Goal: Task Accomplishment & Management: Complete application form

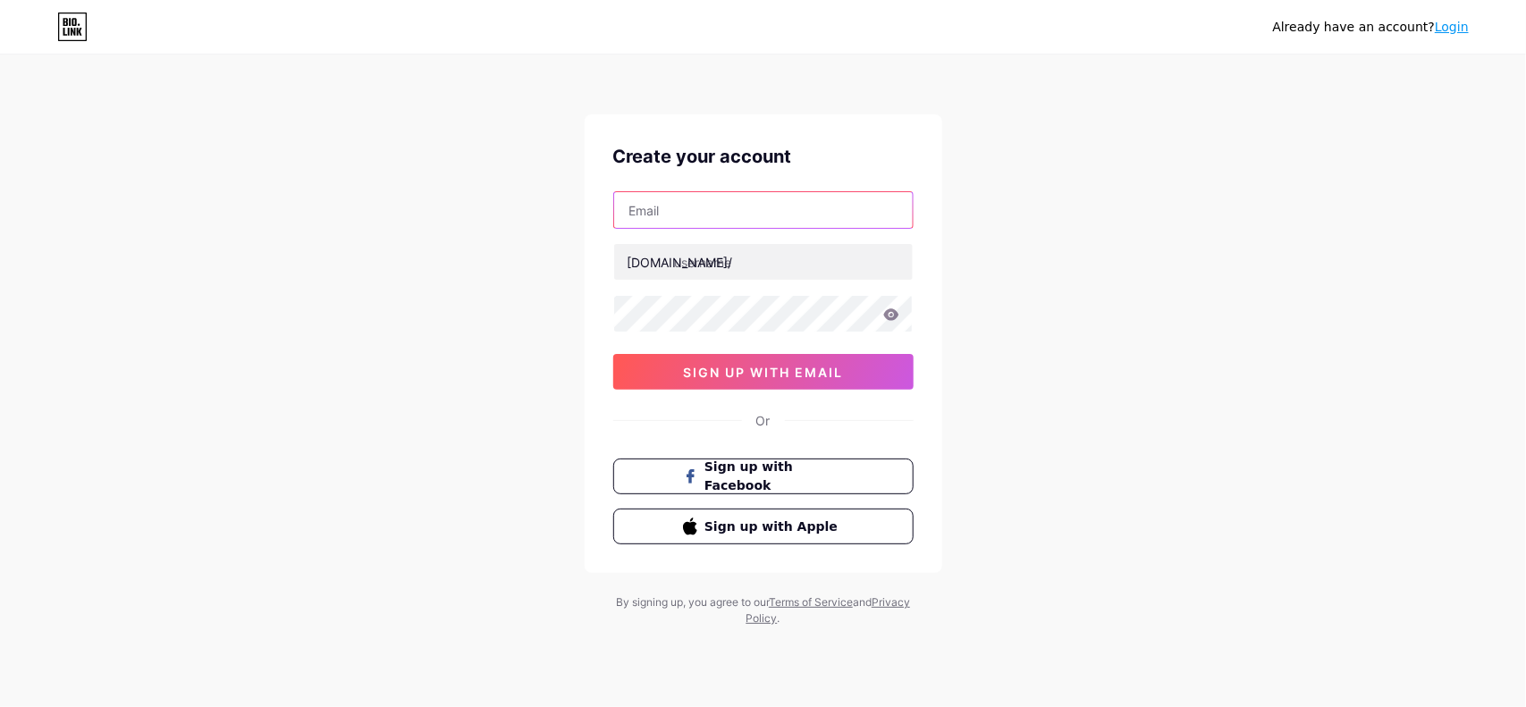
click at [788, 221] on input "text" at bounding box center [763, 210] width 299 height 36
type input "[EMAIL_ADDRESS][DOMAIN_NAME]"
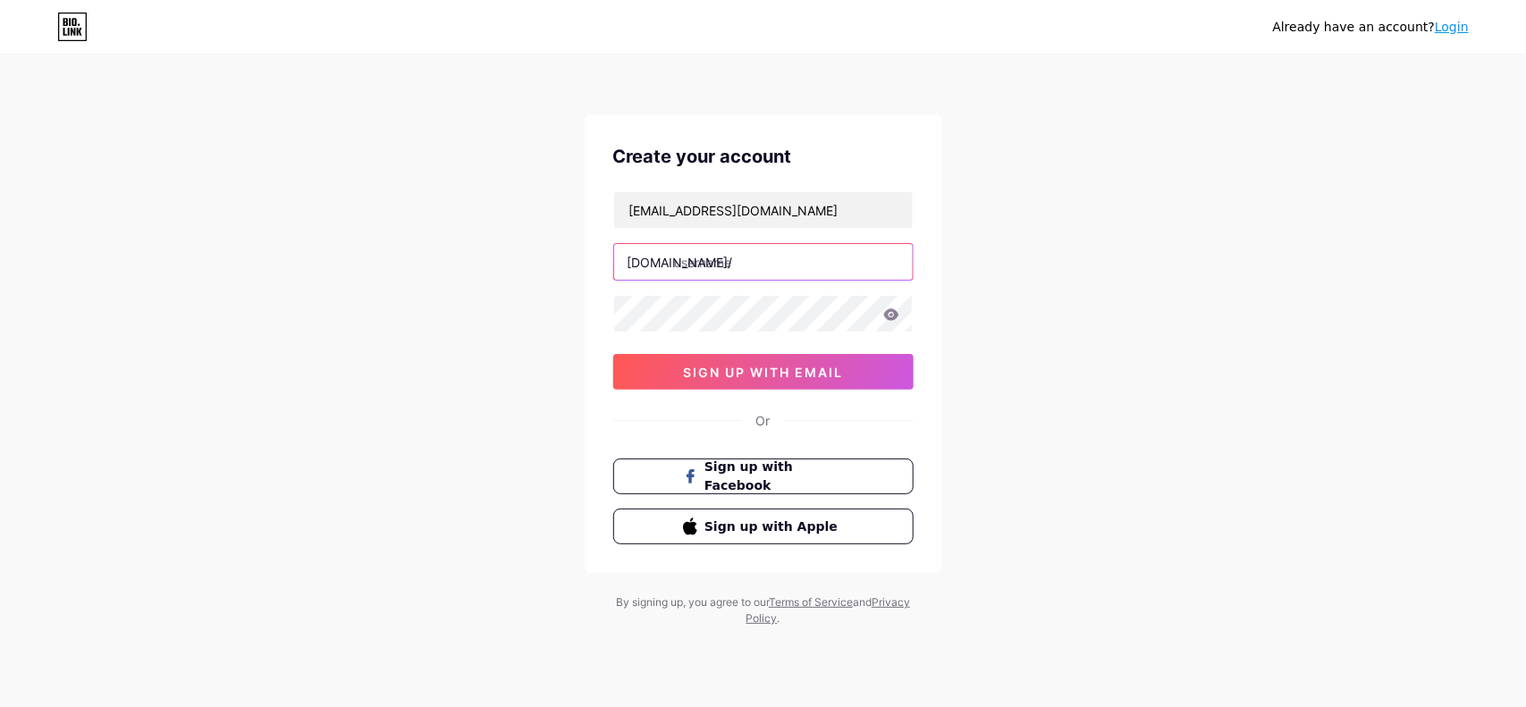
click at [753, 262] on input "text" at bounding box center [763, 262] width 299 height 36
type input "miavalencialuxe"
click at [892, 319] on icon at bounding box center [890, 314] width 15 height 12
click at [889, 317] on icon at bounding box center [891, 314] width 16 height 13
click at [572, 320] on div "Already have an account? Login Create your account [EMAIL_ADDRESS][DOMAIN_NAME]…" at bounding box center [763, 342] width 1526 height 684
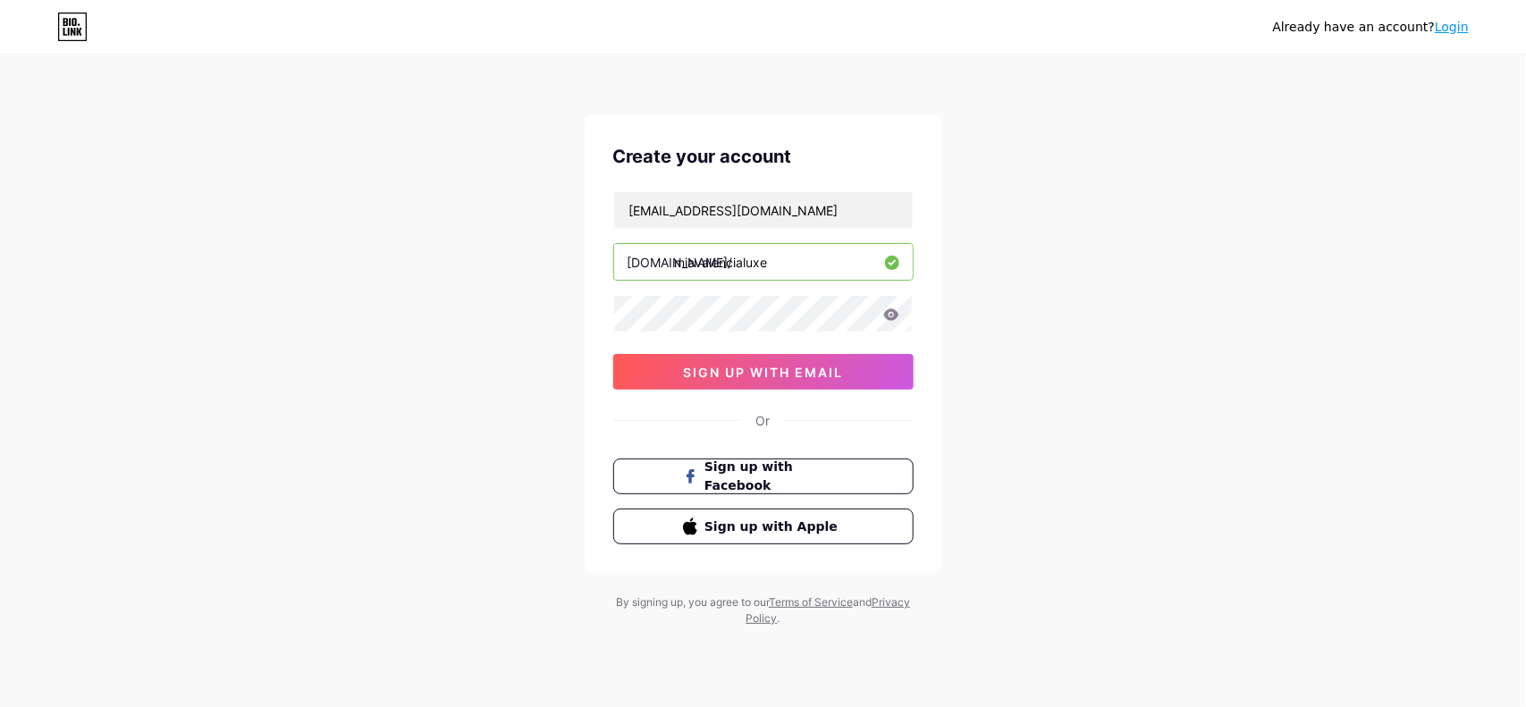
click at [1008, 299] on div "Already have an account? Login Create your account [EMAIL_ADDRESS][DOMAIN_NAME]…" at bounding box center [763, 342] width 1526 height 684
click at [761, 375] on span "sign up with email" at bounding box center [763, 372] width 160 height 15
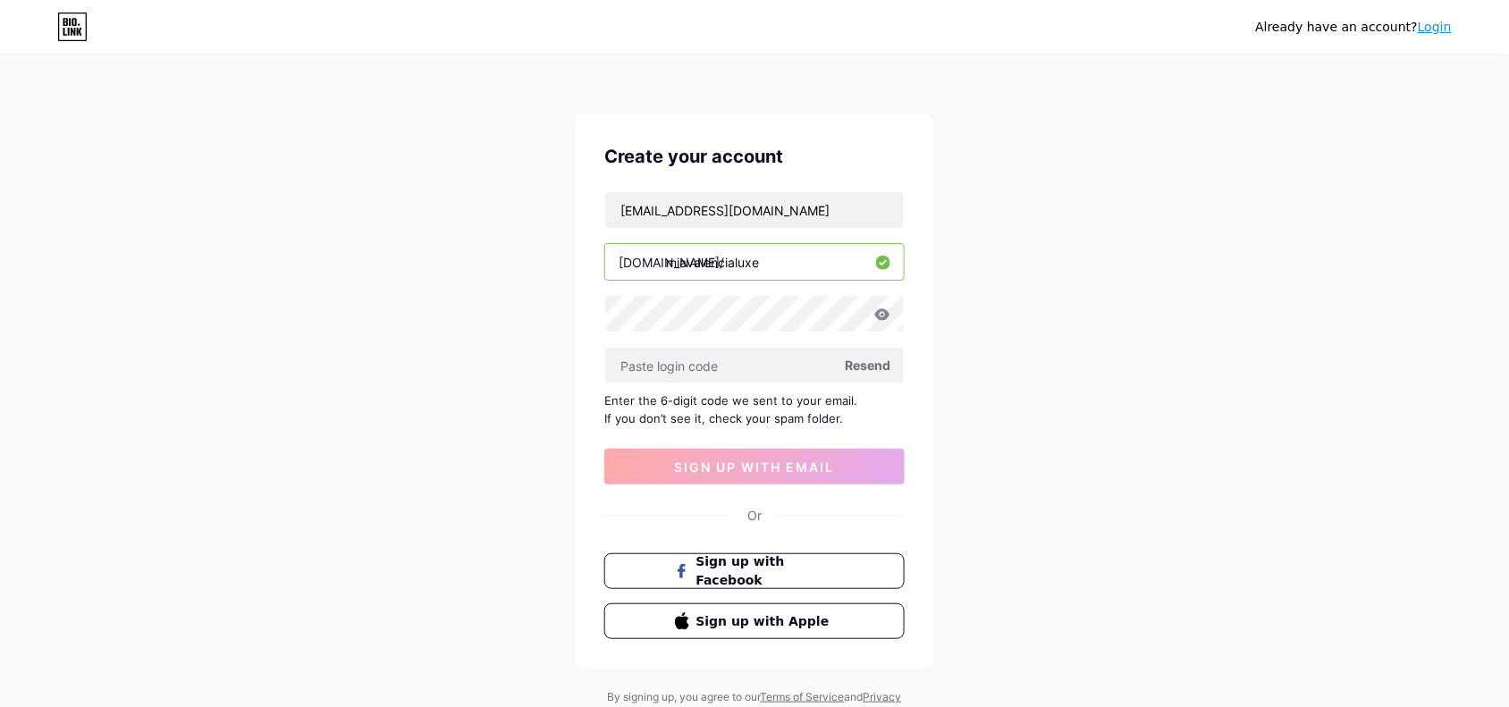
drag, startPoint x: 784, startPoint y: 260, endPoint x: 615, endPoint y: 265, distance: 169.0
click at [615, 265] on input "miavalencialuxe" at bounding box center [754, 262] width 299 height 36
click at [753, 259] on input "miavalencialuxe" at bounding box center [754, 262] width 299 height 36
drag, startPoint x: 773, startPoint y: 257, endPoint x: 605, endPoint y: 257, distance: 168.0
click at [605, 257] on input "miavalencialuxe" at bounding box center [754, 262] width 299 height 36
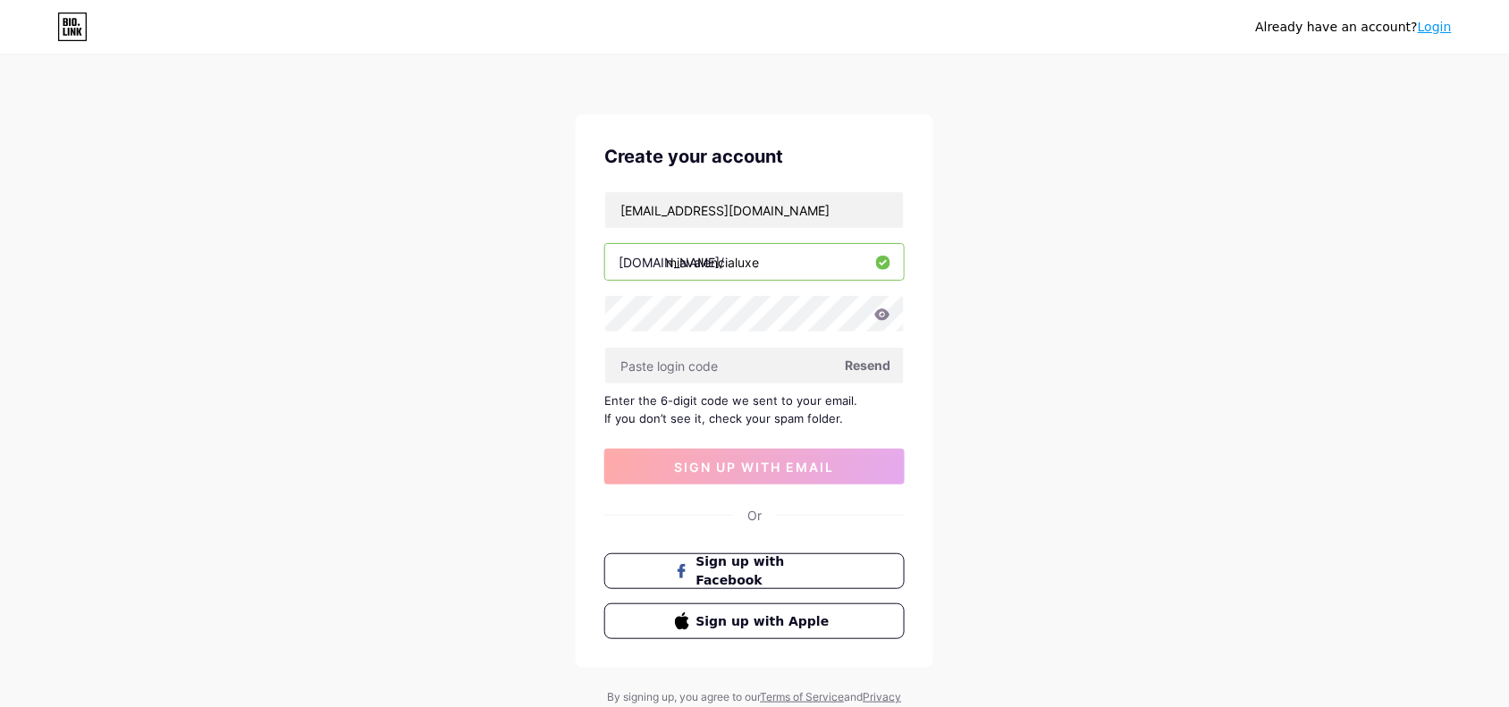
click at [796, 259] on input "miavalencialuxe" at bounding box center [754, 262] width 299 height 36
drag, startPoint x: 803, startPoint y: 264, endPoint x: 624, endPoint y: 269, distance: 178.8
click at [624, 269] on div "[DOMAIN_NAME]/ miavalencialuxe" at bounding box center [754, 262] width 300 height 38
click at [988, 222] on div "Already have an account? Login Create your account [EMAIL_ADDRESS][DOMAIN_NAME]…" at bounding box center [754, 389] width 1509 height 778
click at [1032, 355] on div "Already have an account? Login Create your account [EMAIL_ADDRESS][DOMAIN_NAME]…" at bounding box center [754, 389] width 1509 height 778
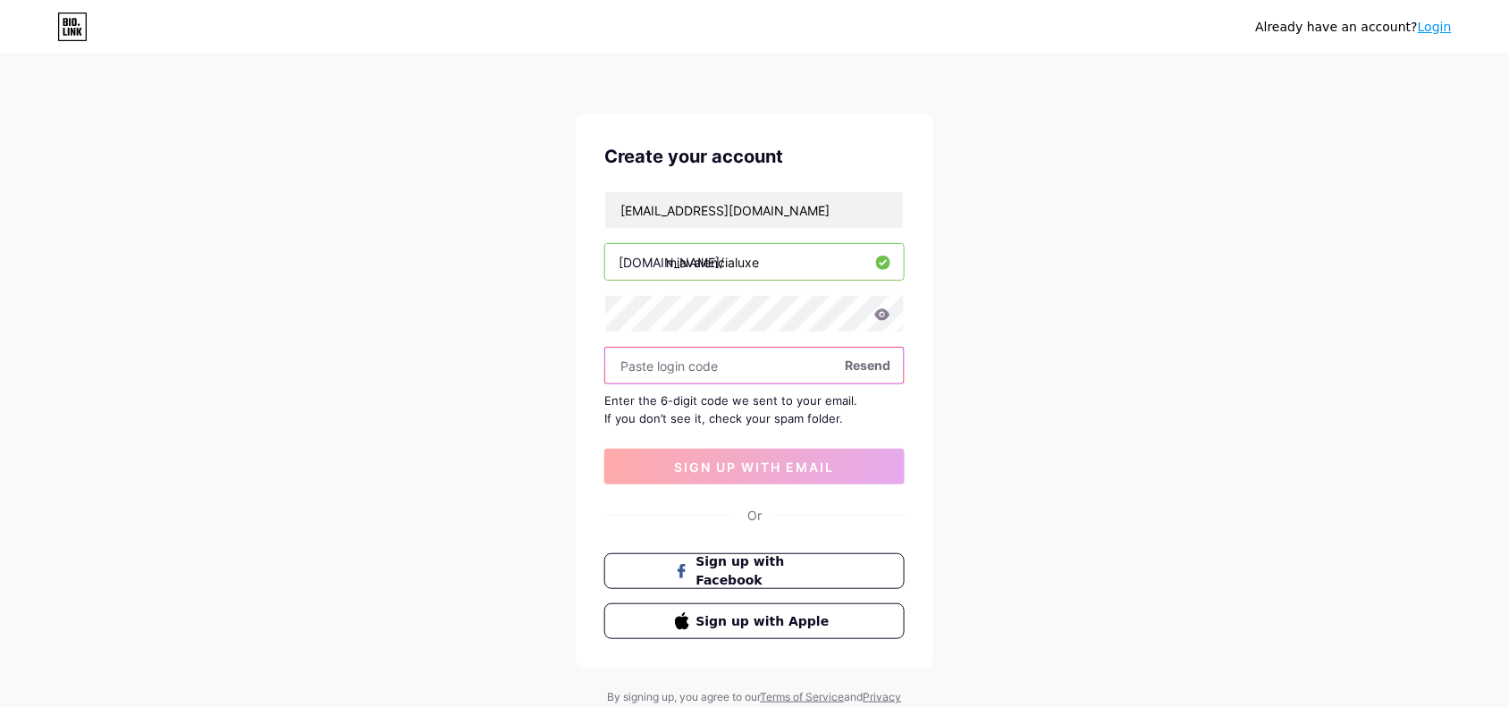
click at [731, 367] on input "text" at bounding box center [754, 366] width 299 height 36
paste input "127520"
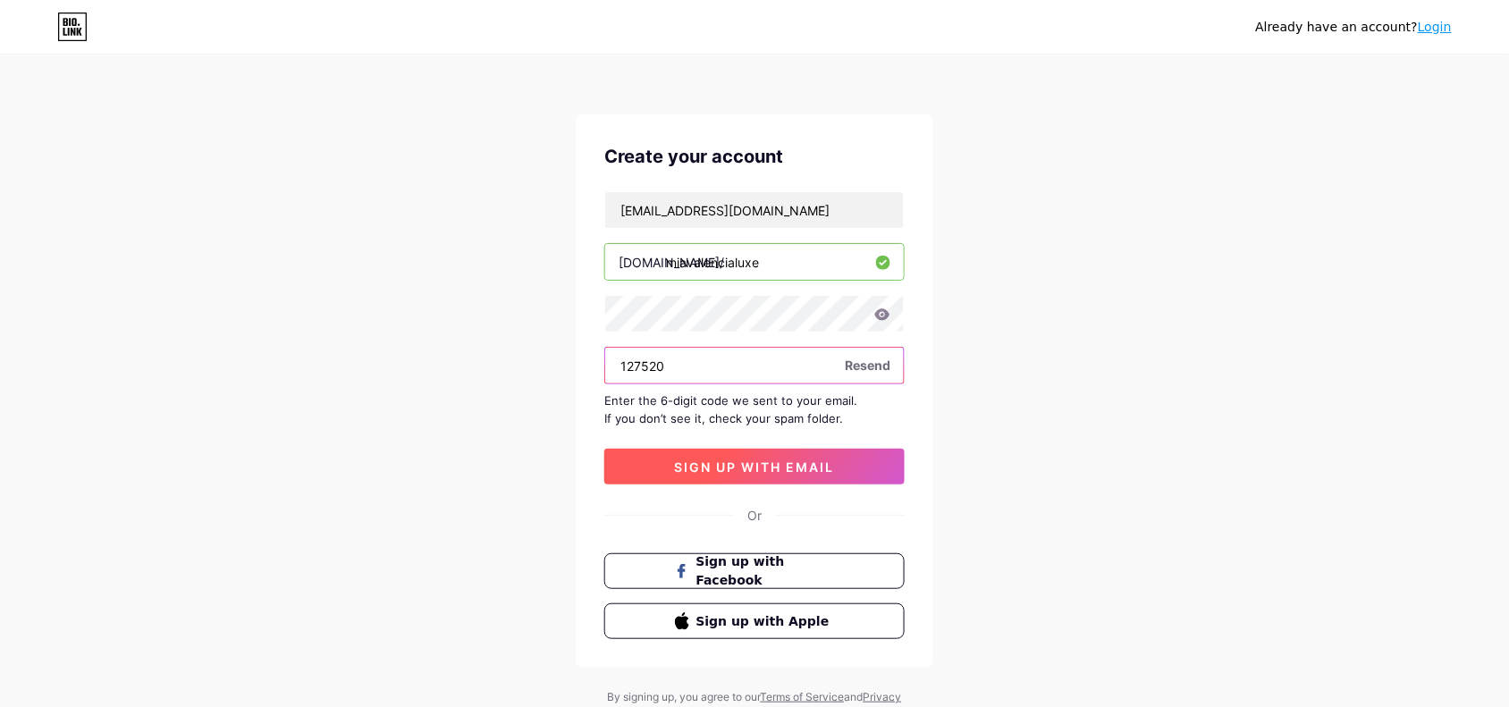
type input "127520"
click at [761, 460] on span "sign up with email" at bounding box center [755, 466] width 160 height 15
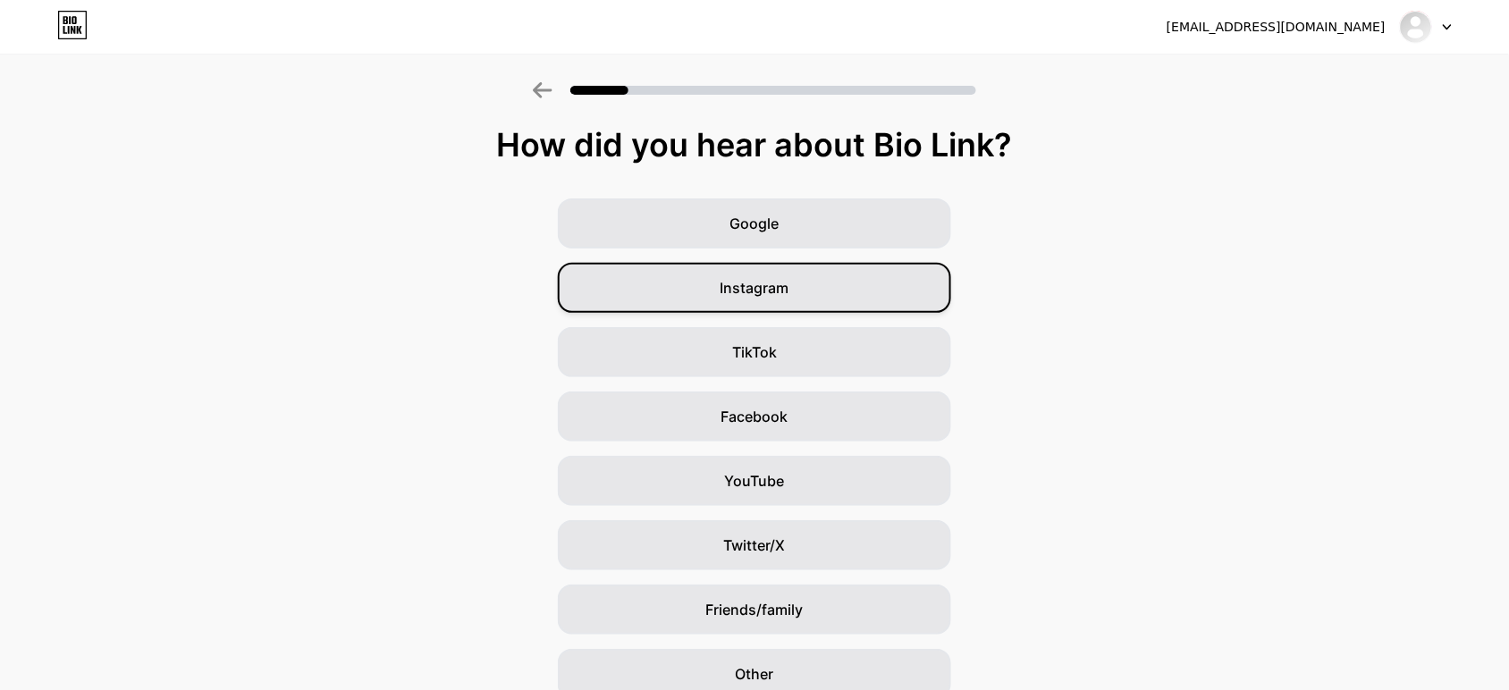
click at [782, 284] on span "Instagram" at bounding box center [754, 287] width 69 height 21
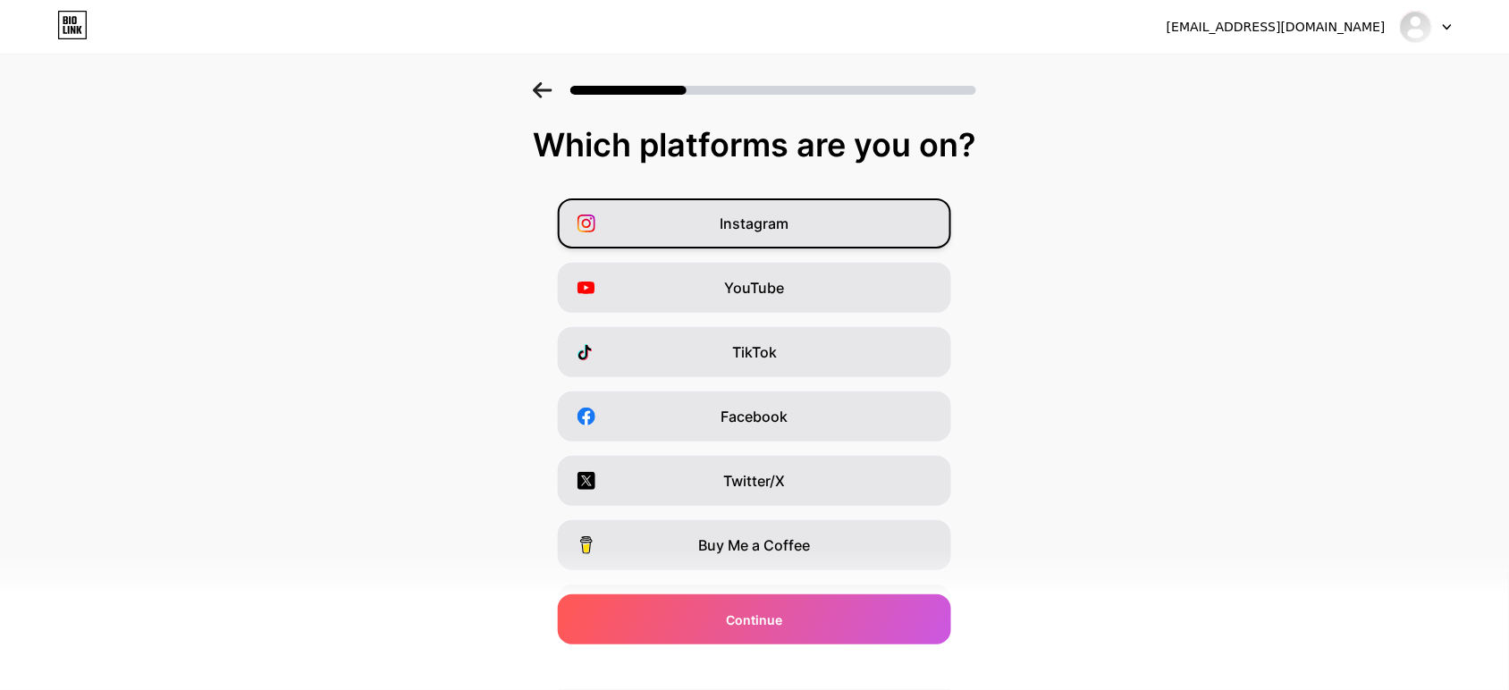
click at [895, 229] on div "Instagram" at bounding box center [754, 223] width 393 height 50
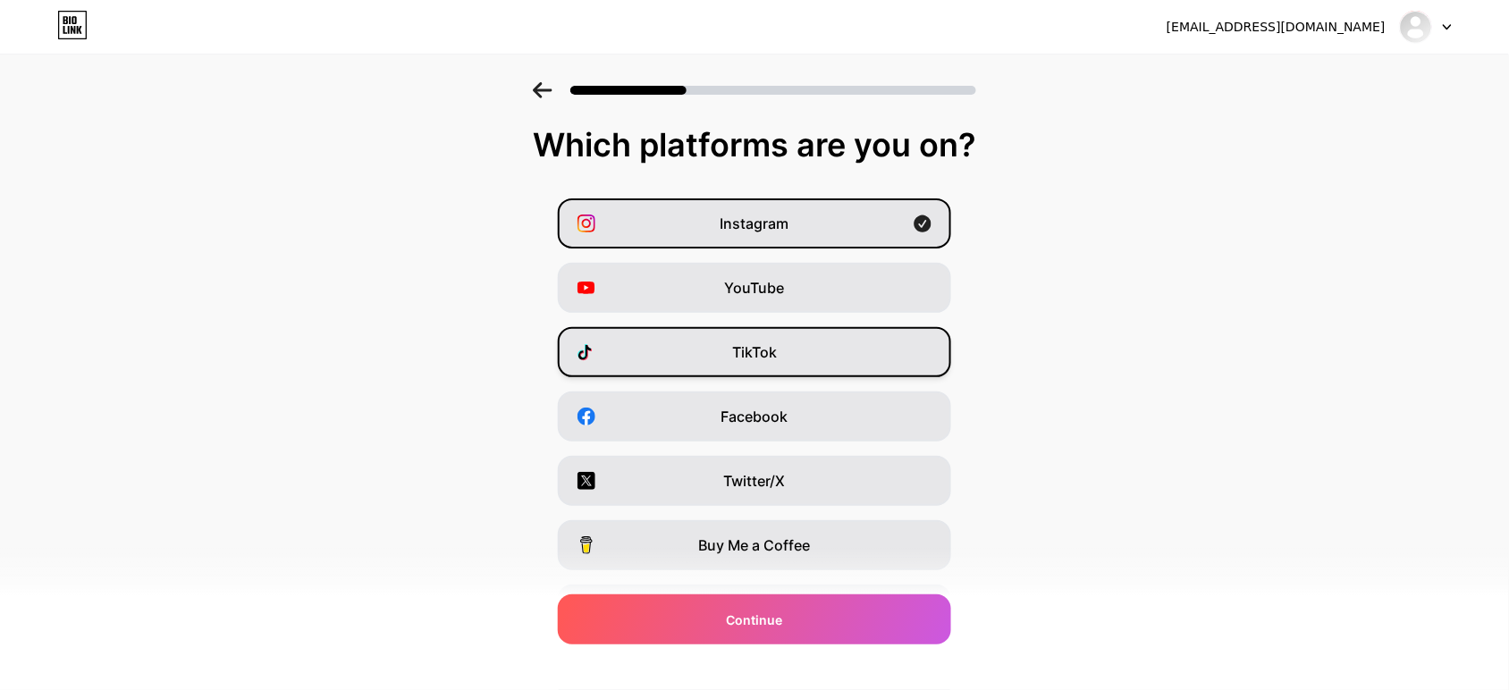
click at [829, 337] on div "TikTok" at bounding box center [754, 352] width 393 height 50
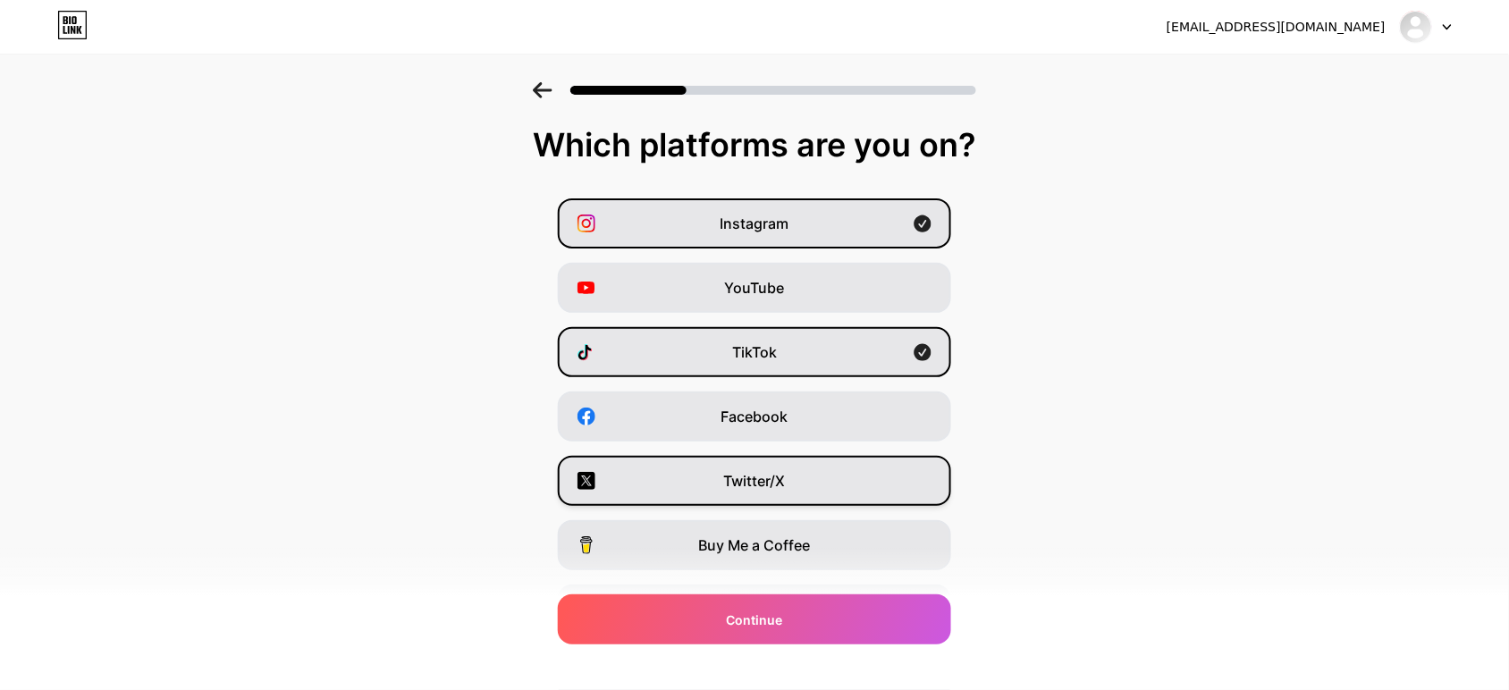
click at [804, 481] on div "Twitter/X" at bounding box center [754, 481] width 393 height 50
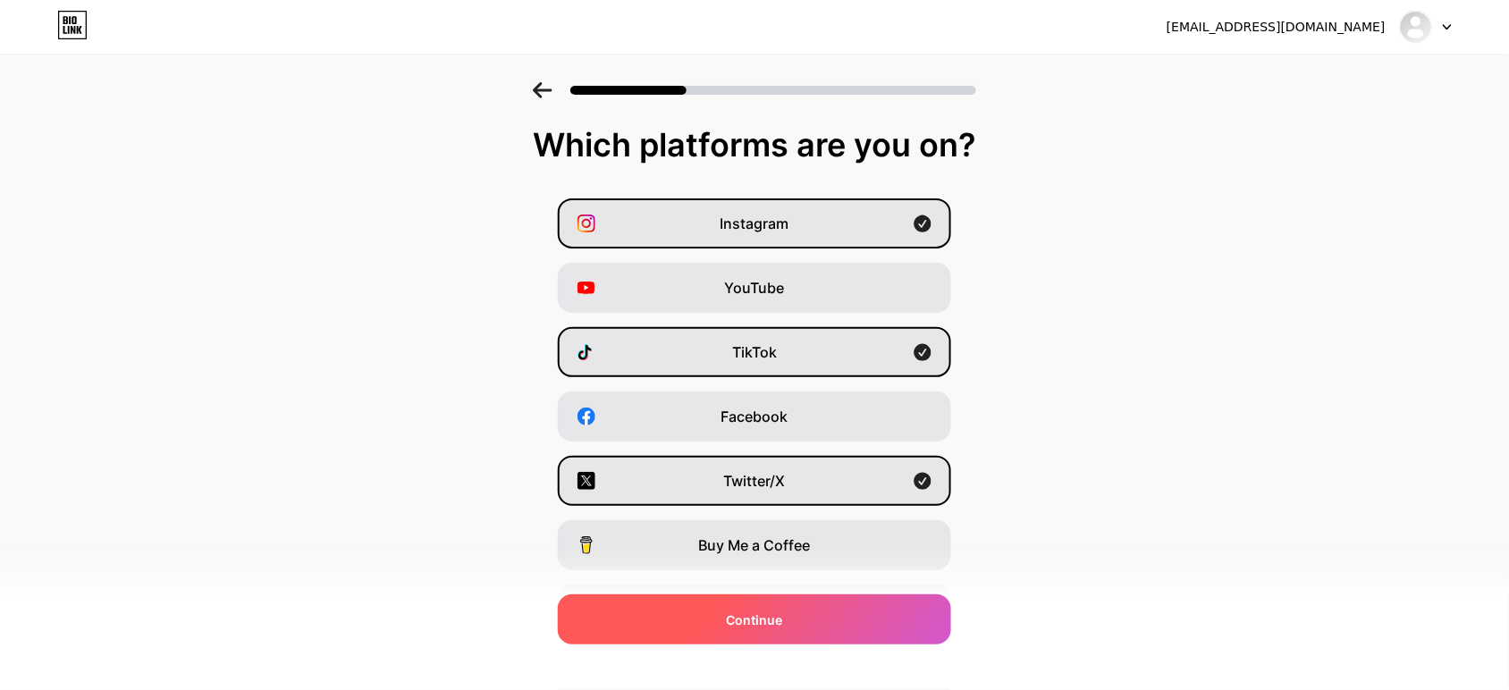
click at [795, 613] on div "Continue" at bounding box center [754, 619] width 393 height 50
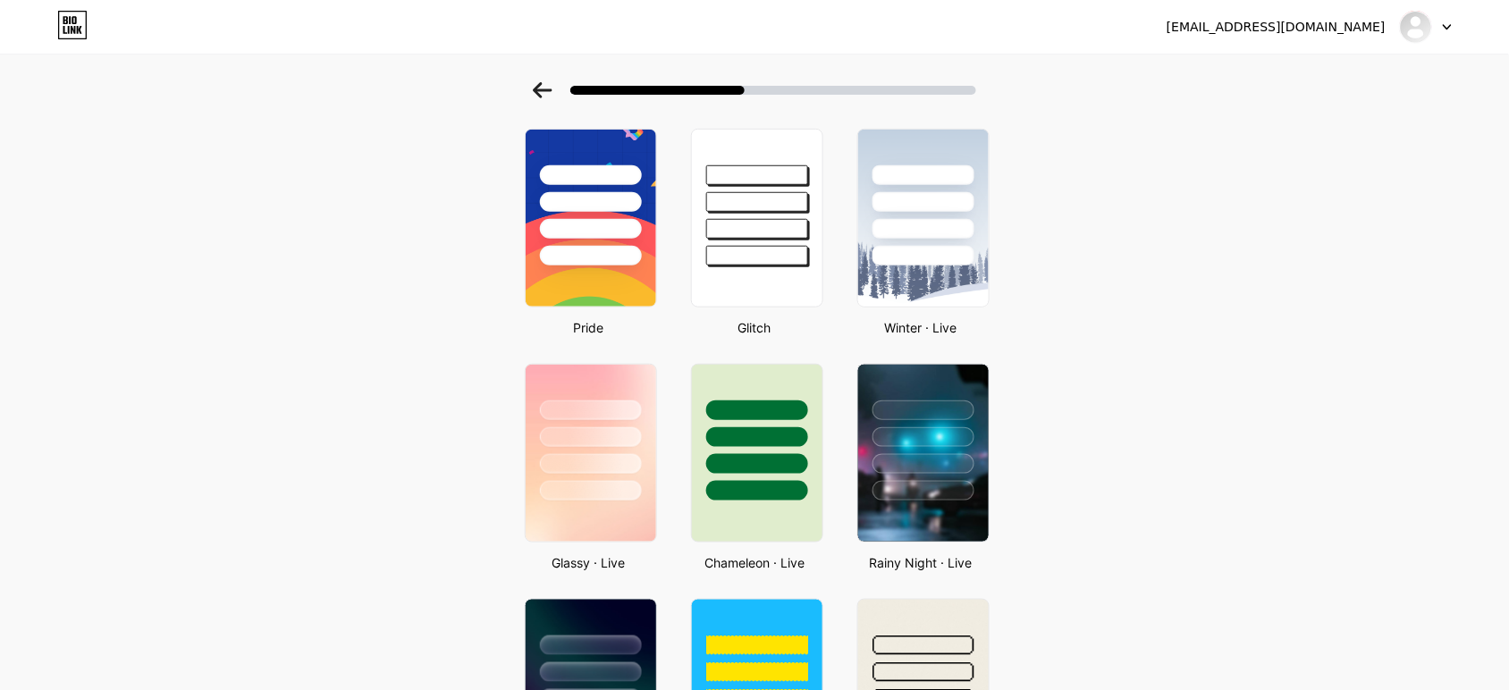
scroll to position [335, 0]
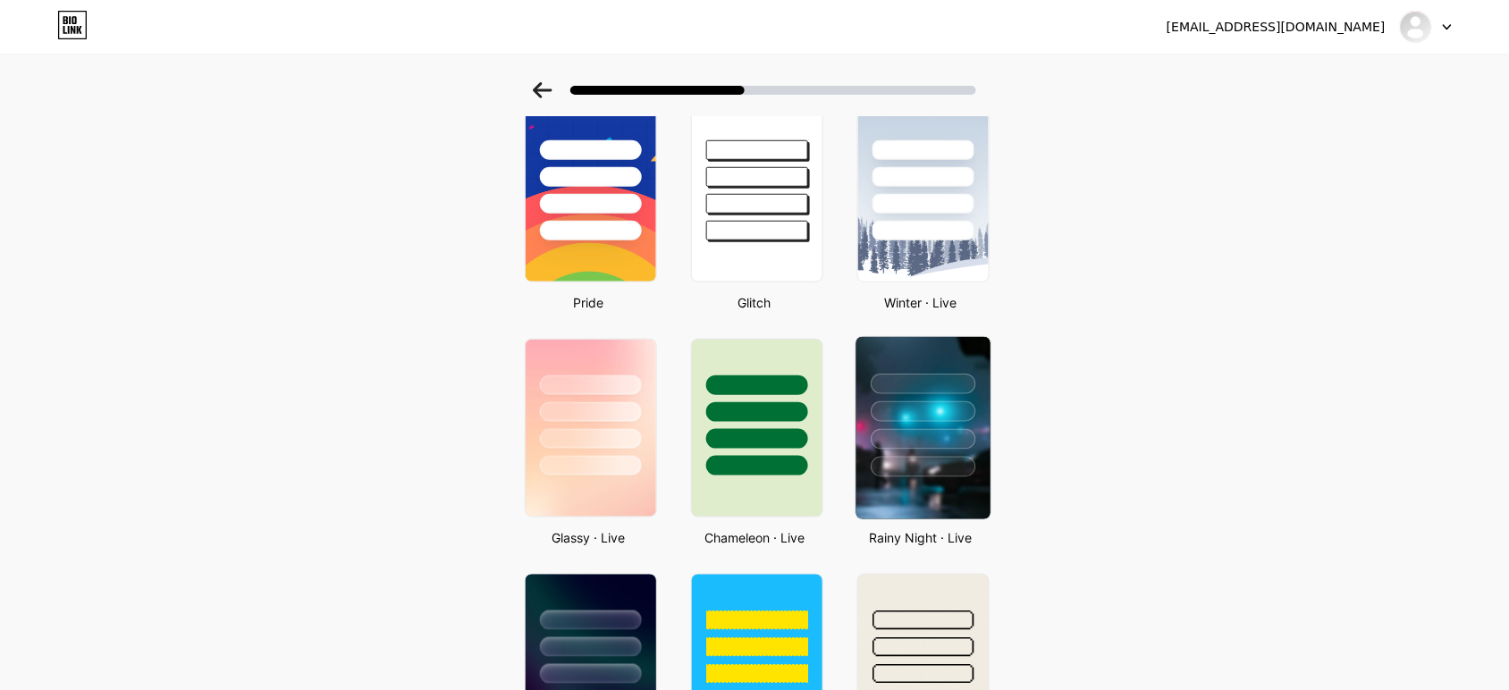
click at [980, 360] on div at bounding box center [923, 407] width 134 height 140
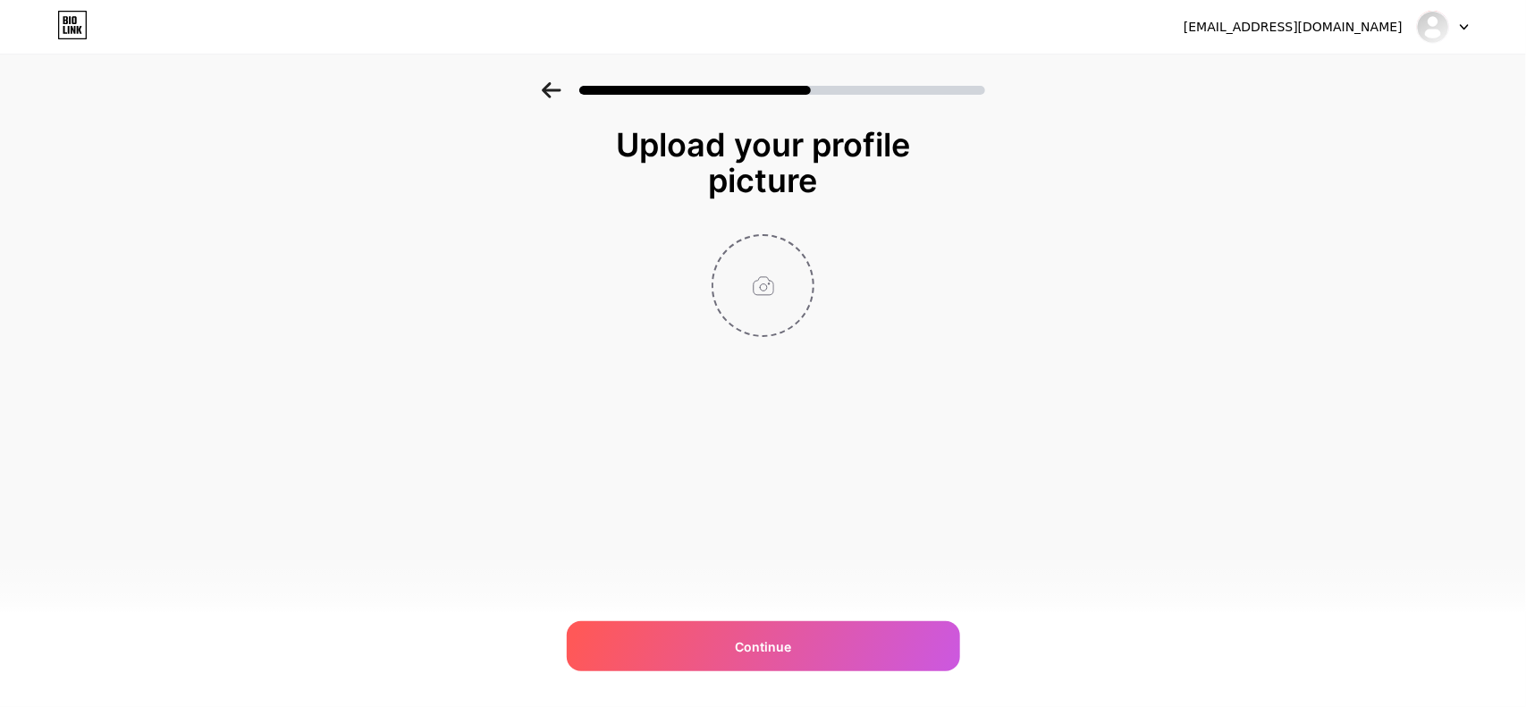
click at [758, 288] on input "file" at bounding box center [762, 285] width 99 height 99
click at [896, 422] on div "Upload your profile picture Continue" at bounding box center [764, 276] width 358 height 299
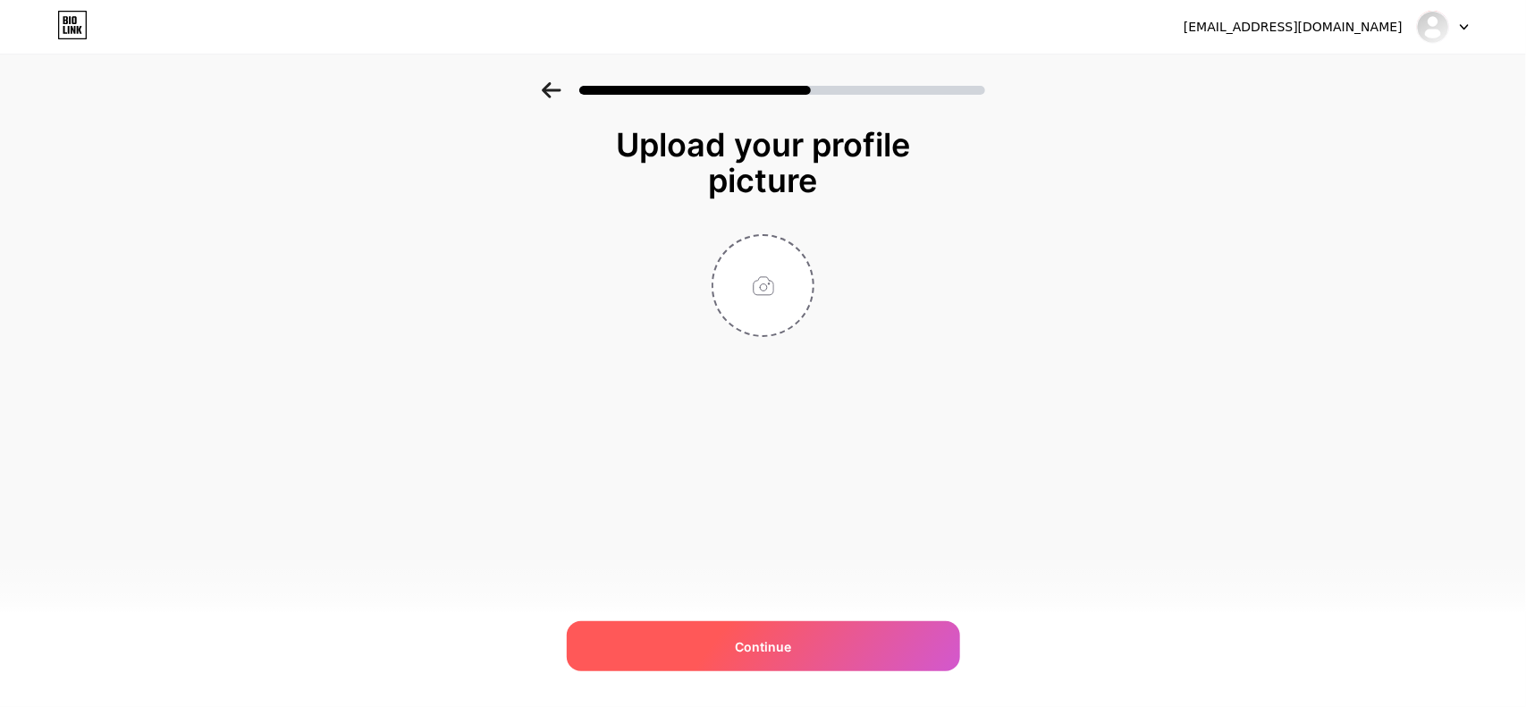
click at [838, 644] on div "Continue" at bounding box center [763, 646] width 393 height 50
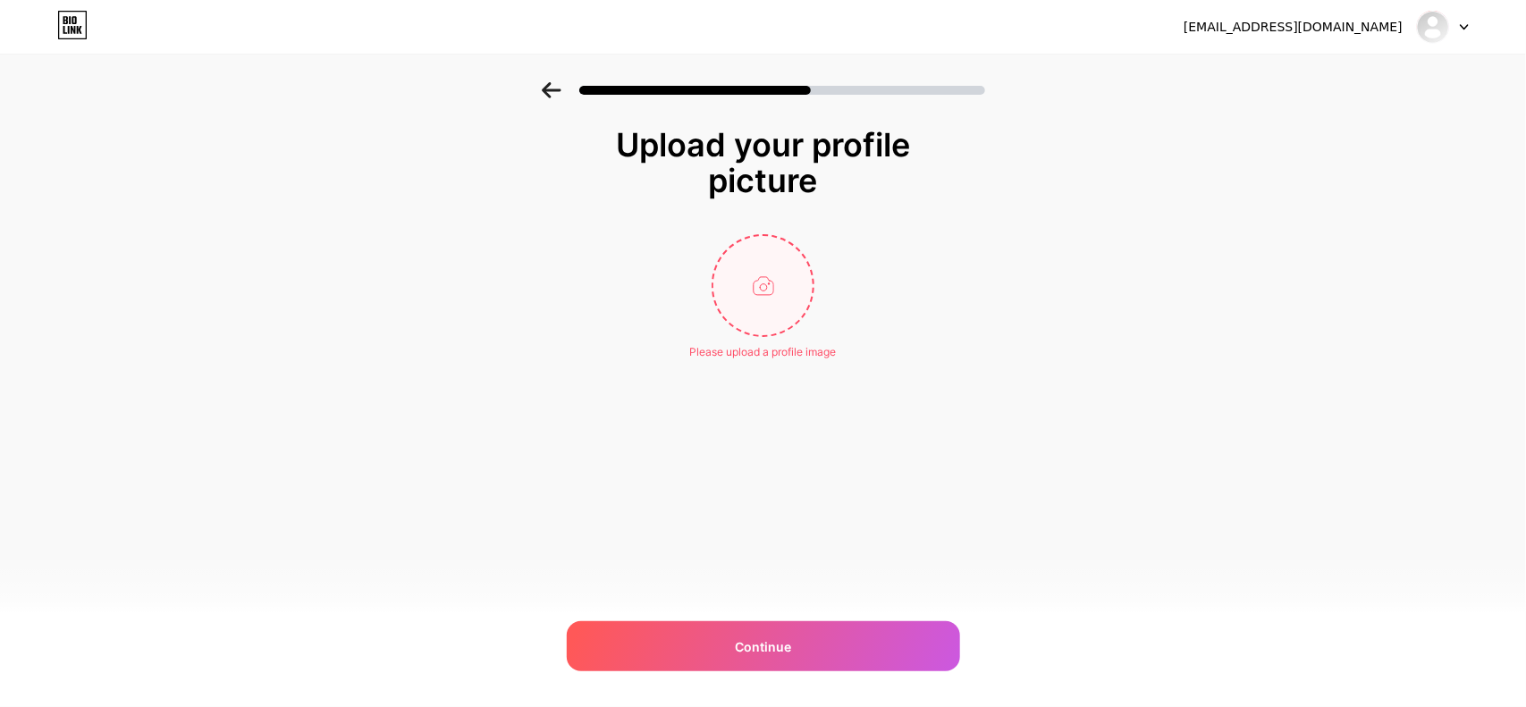
click at [751, 301] on input "file" at bounding box center [762, 285] width 99 height 99
click at [761, 295] on input "file" at bounding box center [762, 285] width 99 height 99
type input "C:\fakepath\Captura de pantalla [DATE] 215413.png"
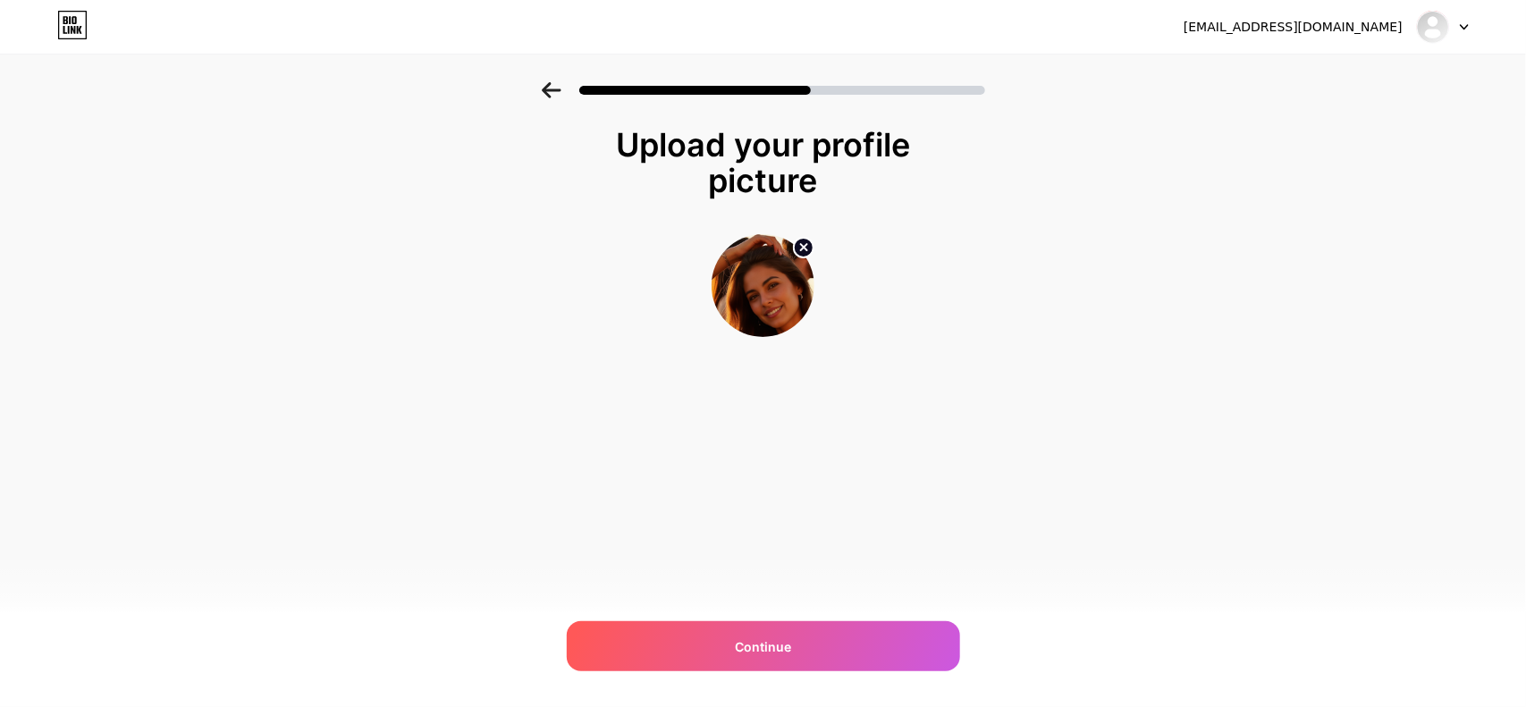
click at [770, 291] on img at bounding box center [762, 285] width 103 height 103
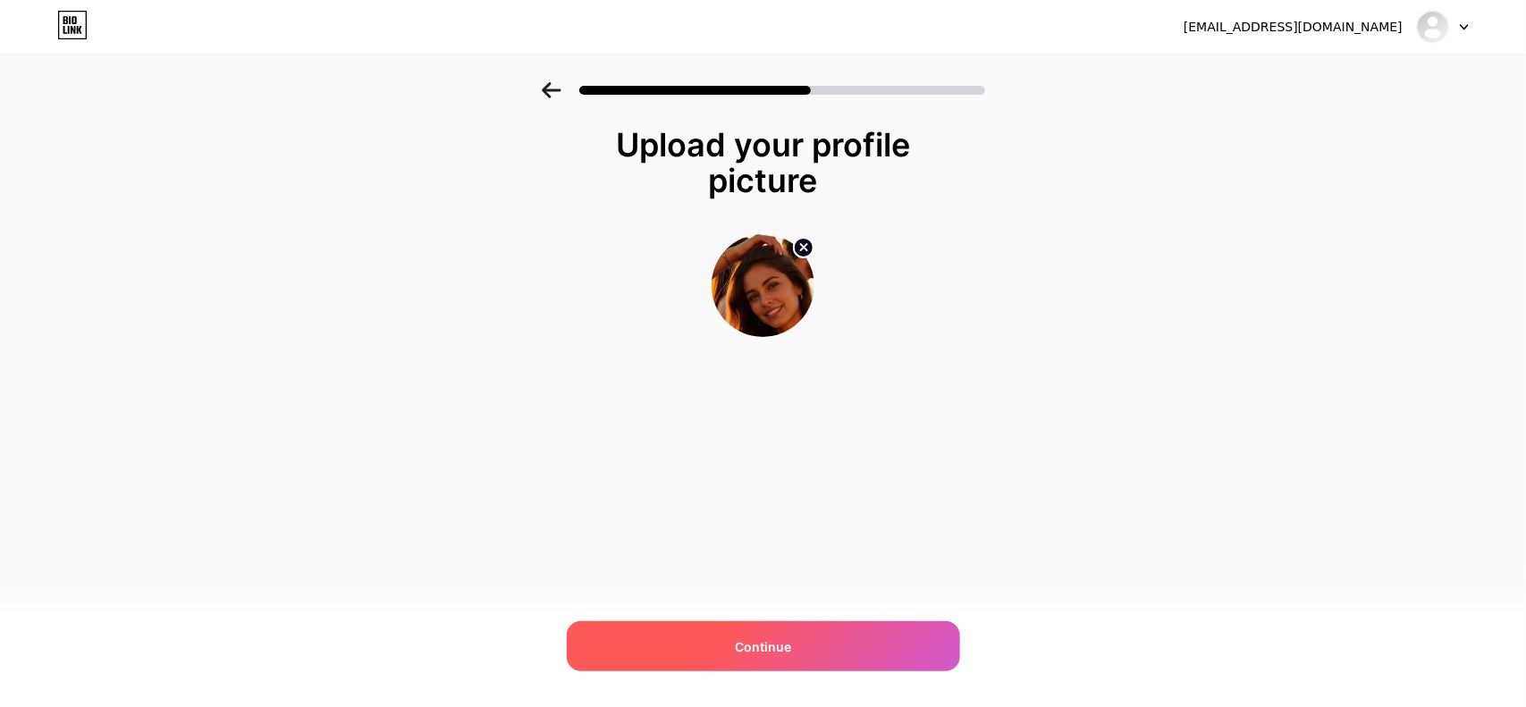
click at [795, 633] on div "Continue" at bounding box center [763, 646] width 393 height 50
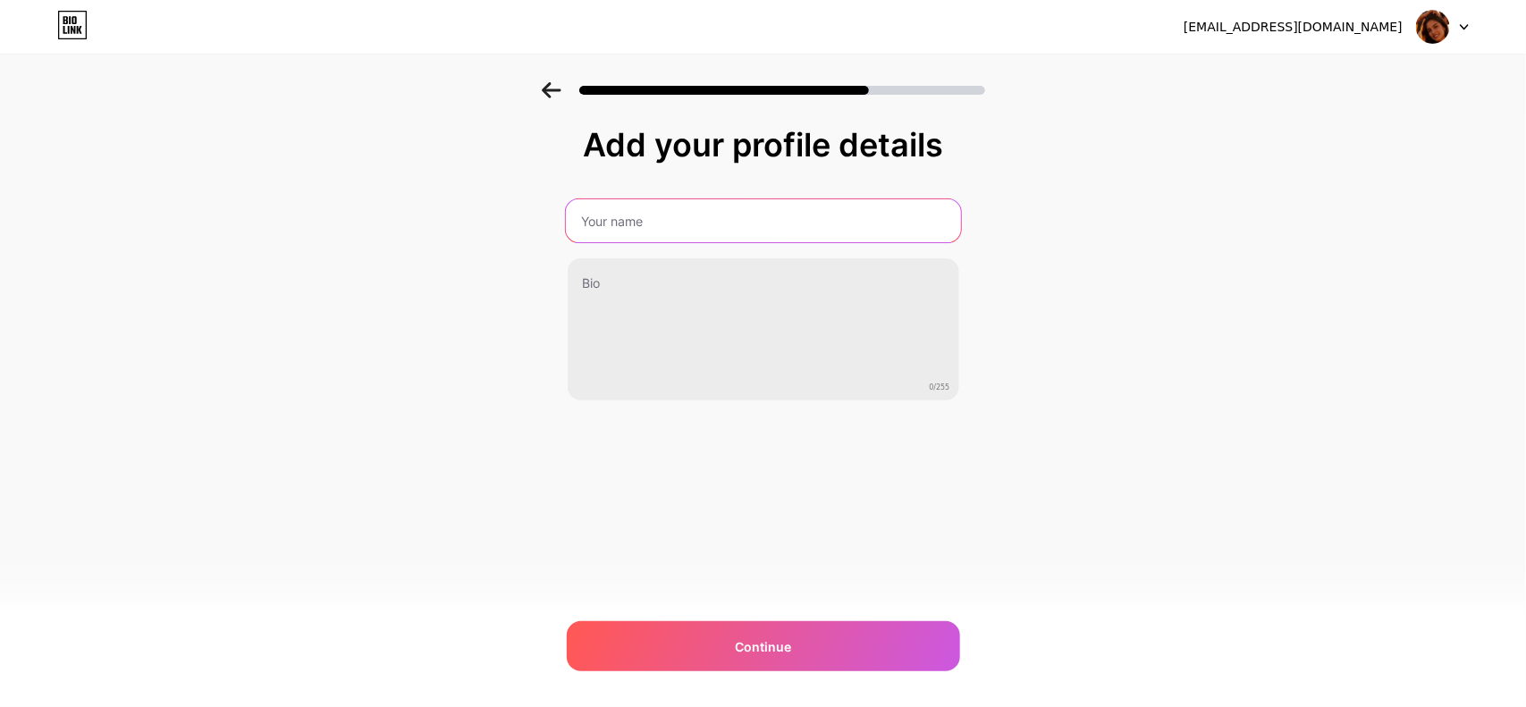
click at [654, 232] on input "text" at bounding box center [762, 220] width 395 height 43
paste input "[PERSON_NAME]"
type input "[PERSON_NAME]"
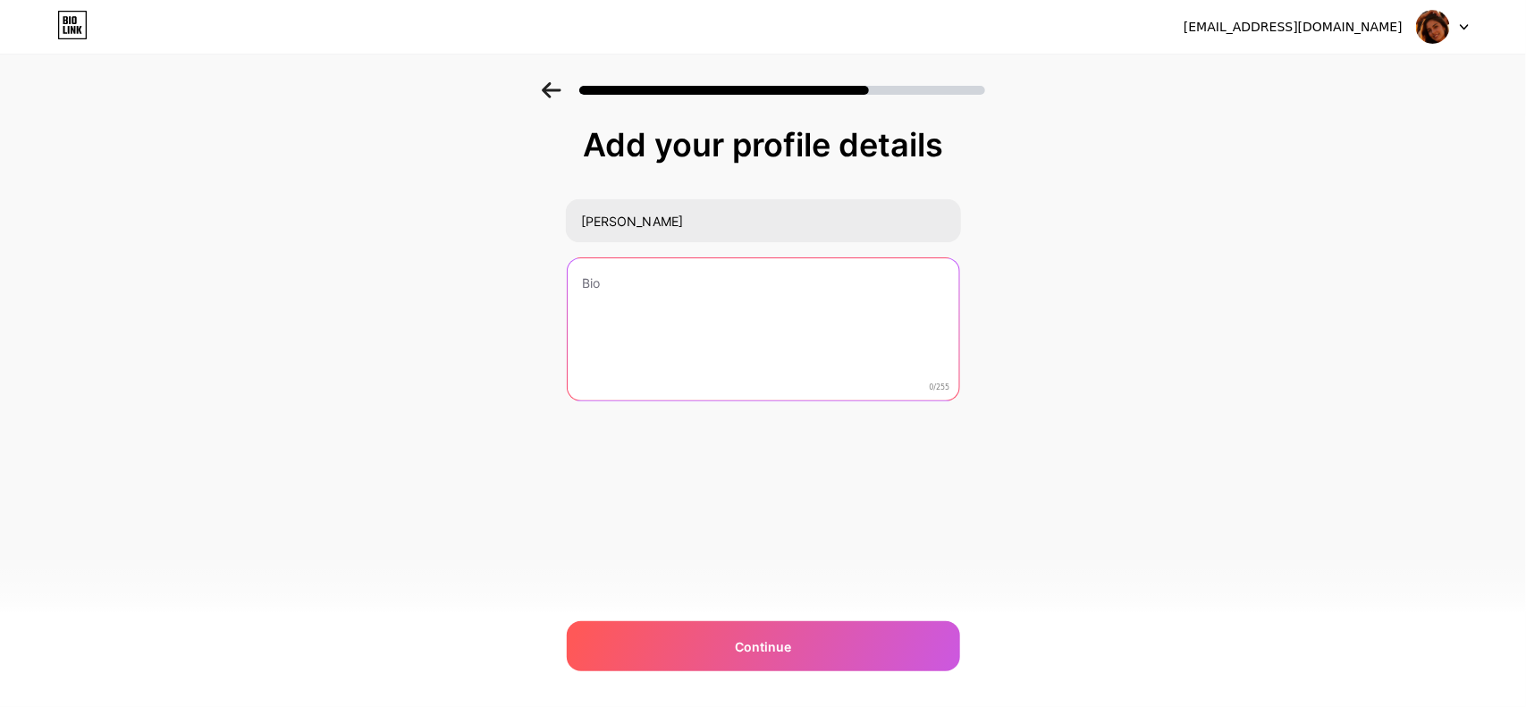
click at [758, 320] on textarea at bounding box center [763, 330] width 391 height 144
paste textarea "✨ Digital [MEDICAL_DATA] & Lifestyle Creator 🤍 Elegancia moderna y lujo cotidia…"
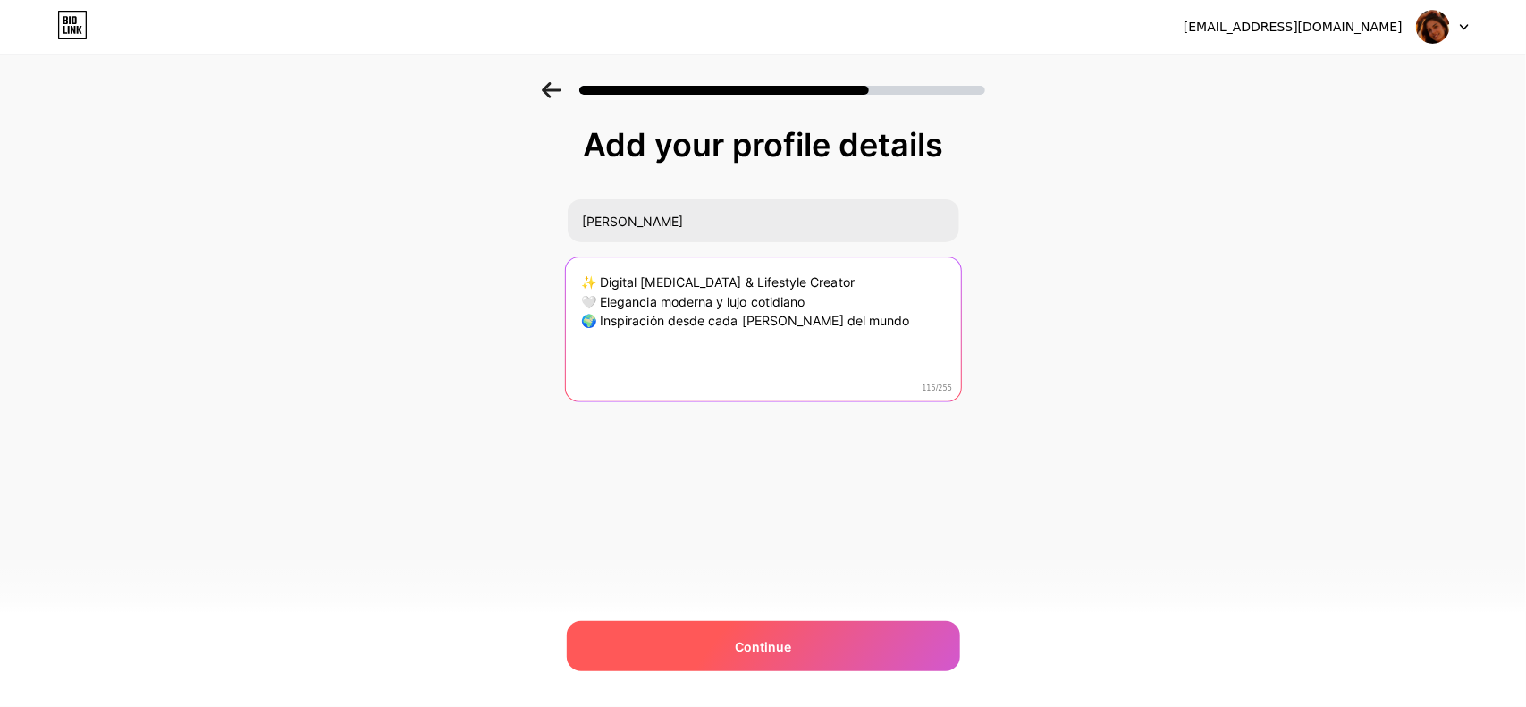
type textarea "✨ Digital [MEDICAL_DATA] & Lifestyle Creator 🤍 Elegancia moderna y lujo cotidia…"
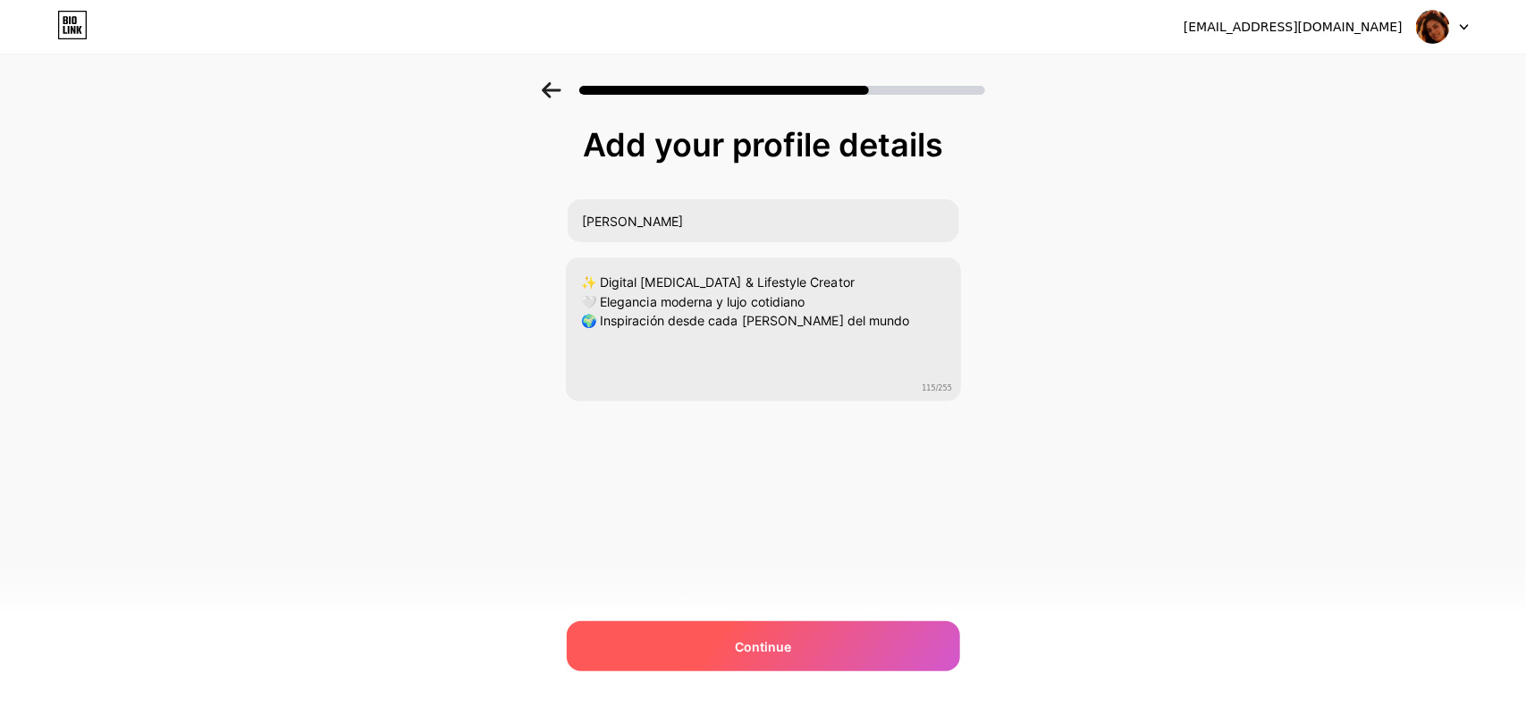
click at [803, 635] on div "Continue" at bounding box center [763, 646] width 393 height 50
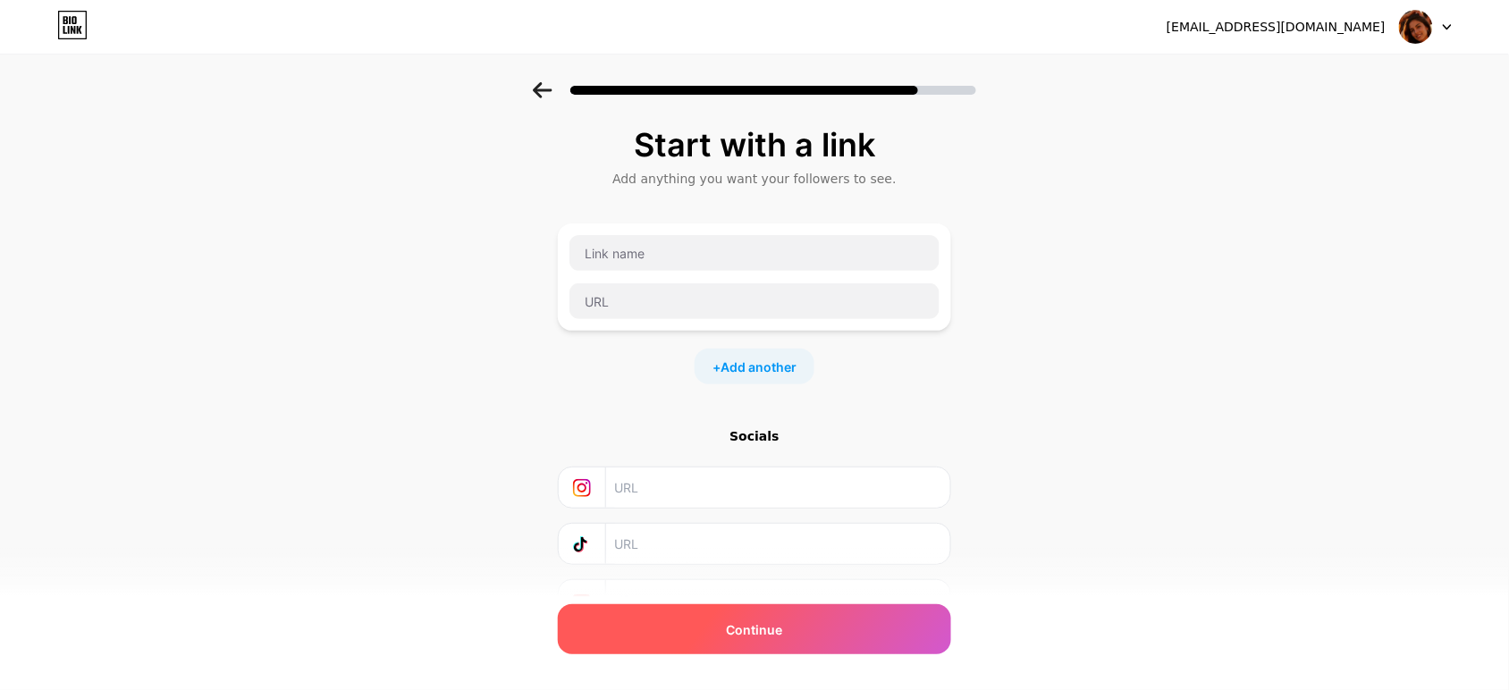
click at [801, 621] on div "Continue" at bounding box center [754, 629] width 393 height 50
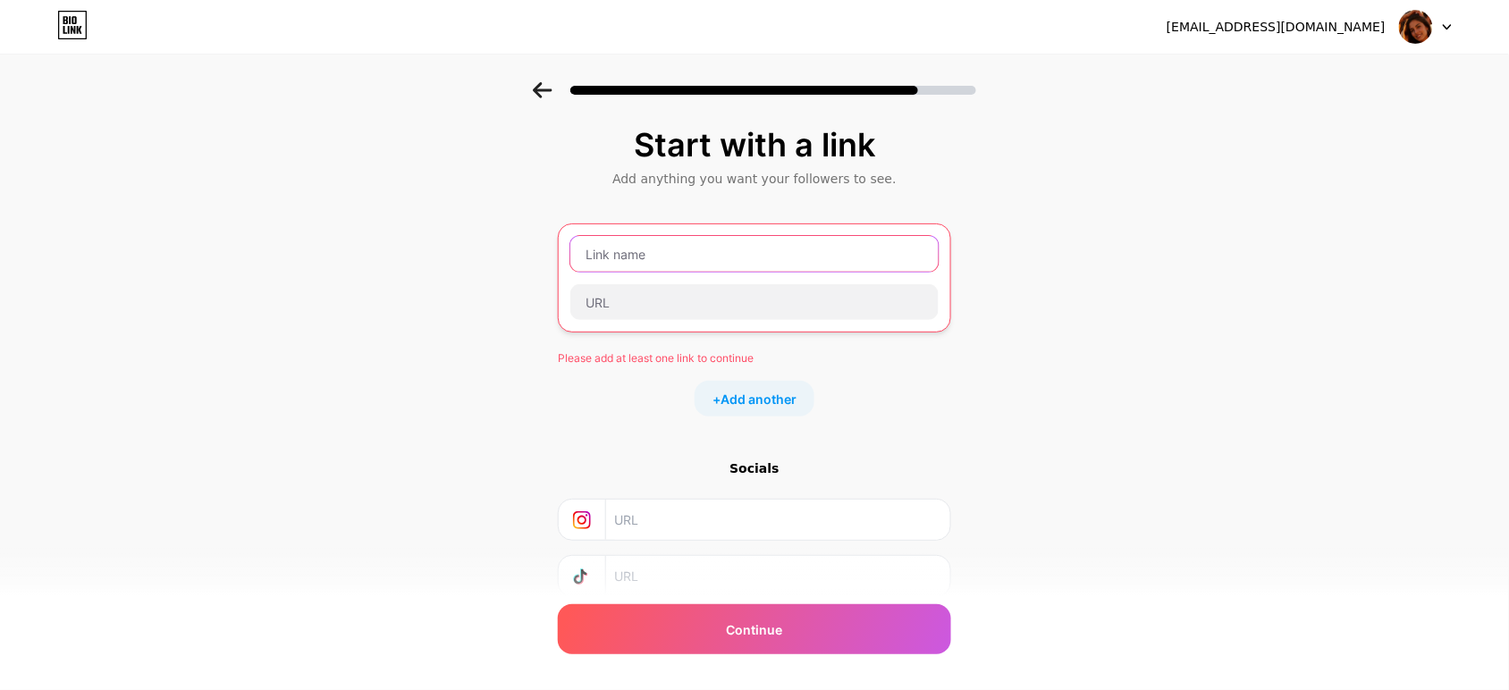
click at [680, 257] on input "text" at bounding box center [754, 254] width 368 height 36
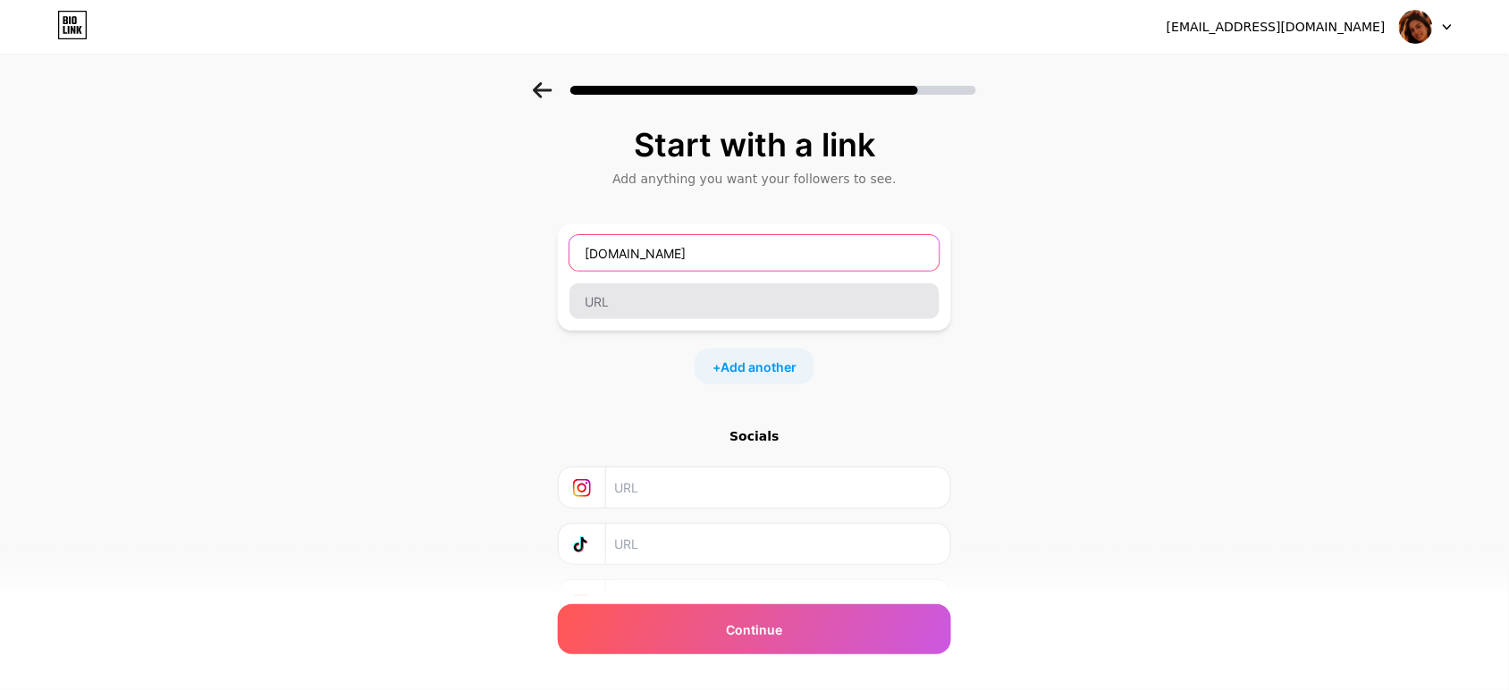
type input "[DOMAIN_NAME]"
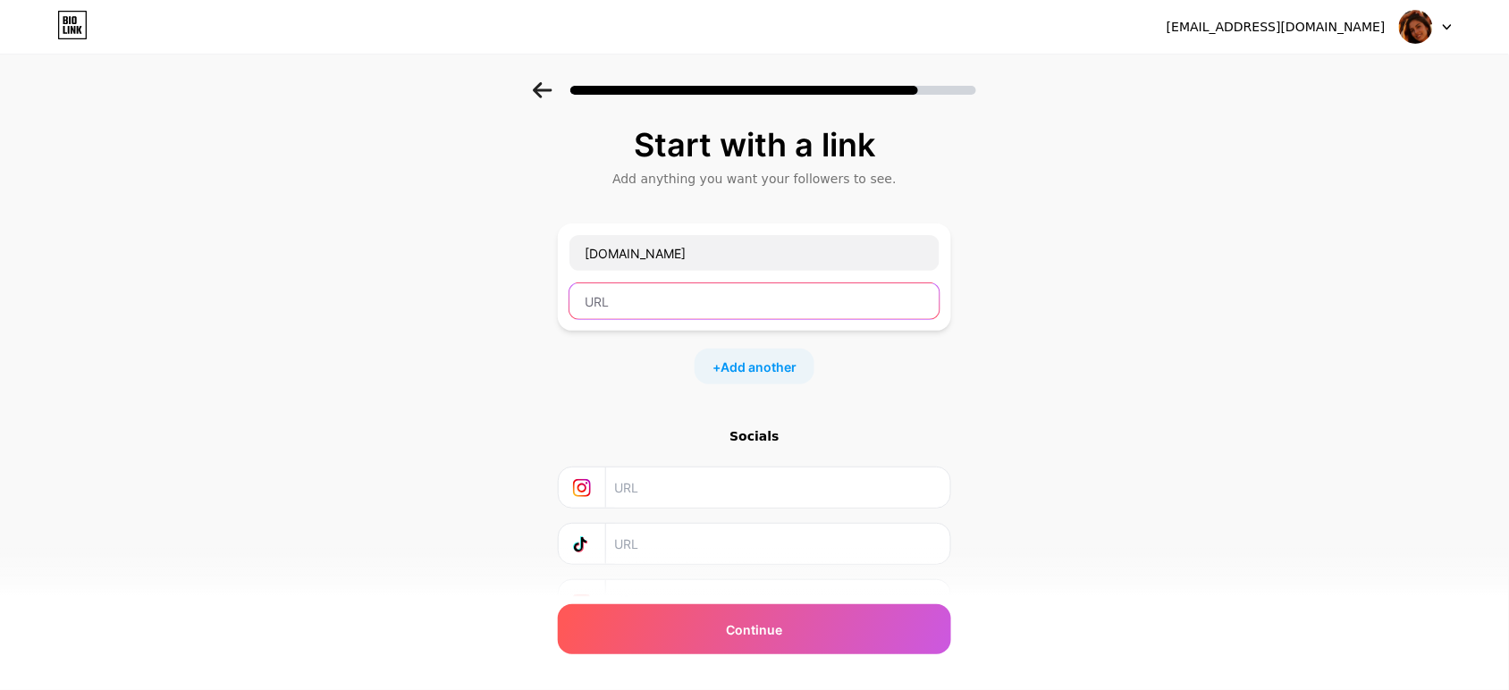
click at [666, 295] on input "text" at bounding box center [754, 301] width 370 height 36
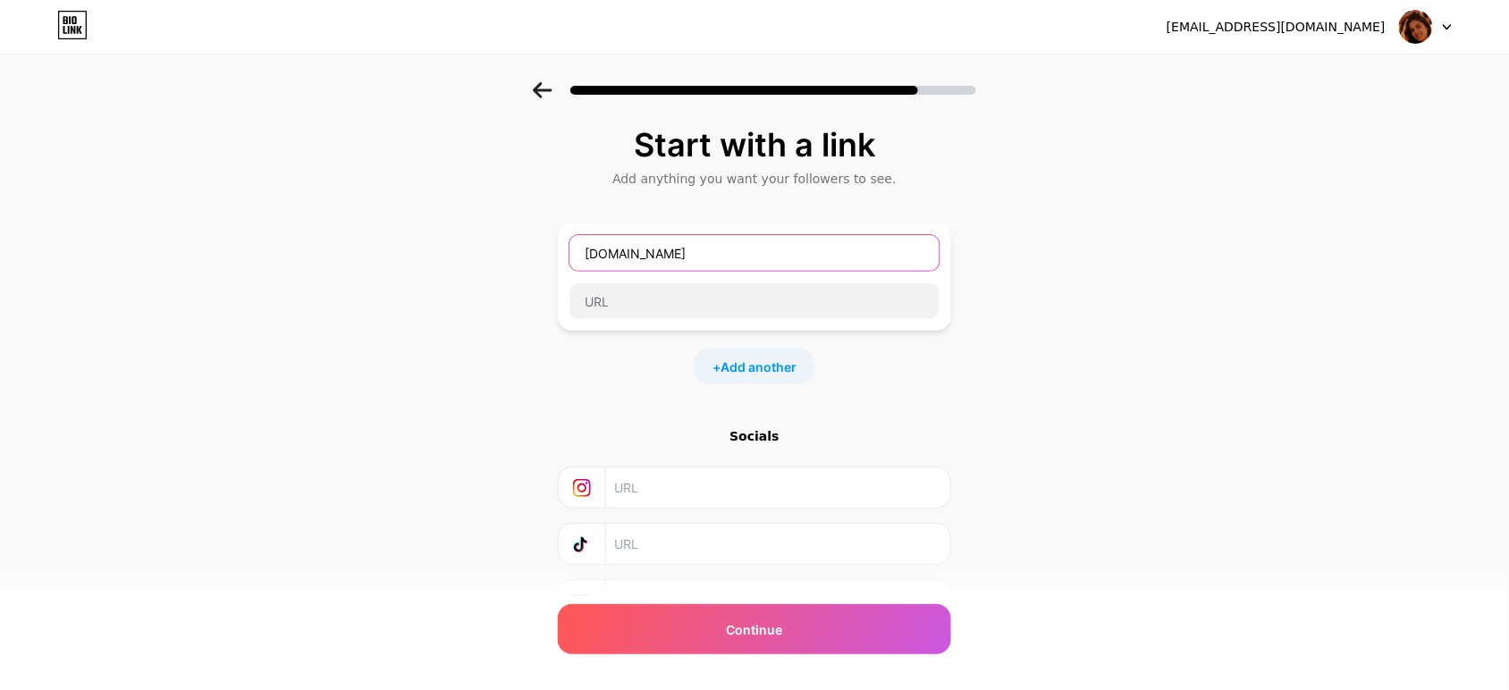
click at [709, 259] on input "[DOMAIN_NAME]" at bounding box center [754, 253] width 370 height 36
click at [657, 358] on div "+ Add another" at bounding box center [754, 367] width 393 height 36
click at [682, 490] on input "text" at bounding box center [777, 487] width 324 height 40
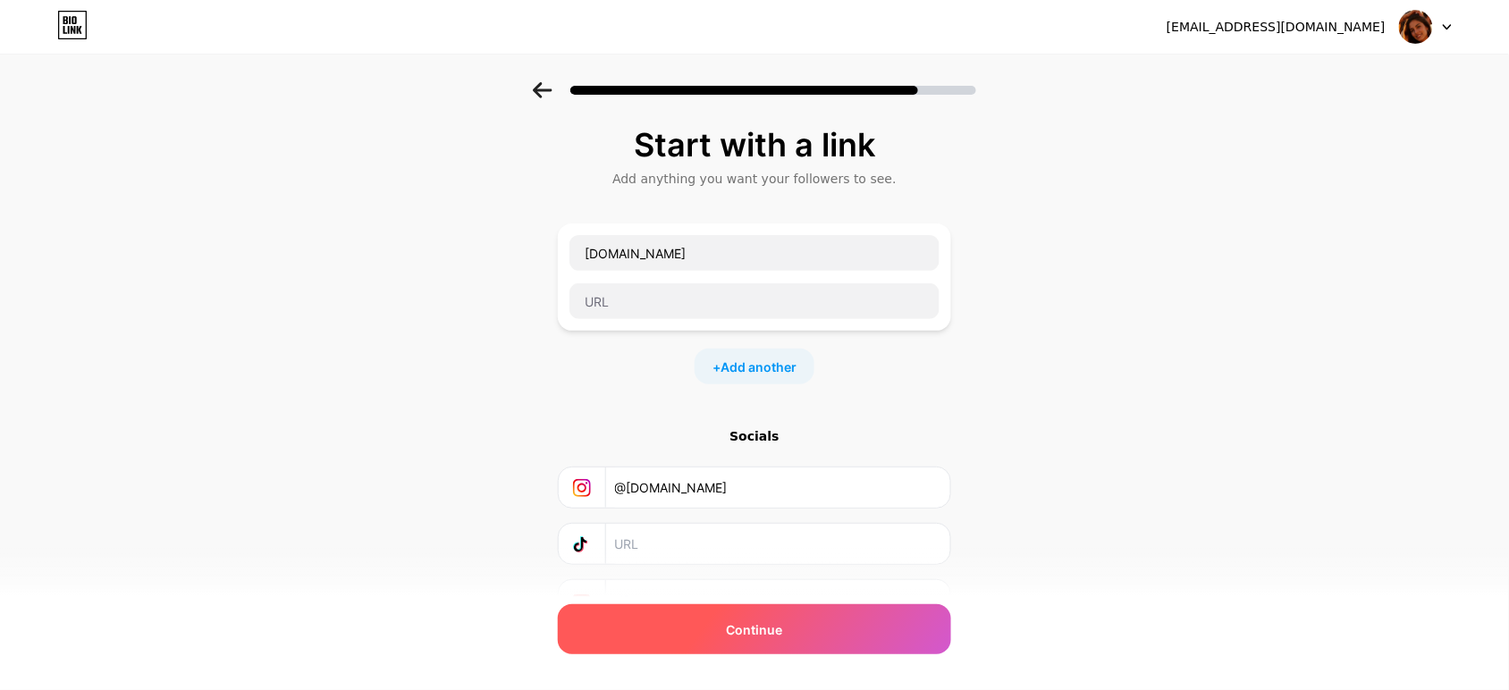
type input "@[DOMAIN_NAME]"
click at [766, 624] on span "Continue" at bounding box center [755, 629] width 56 height 19
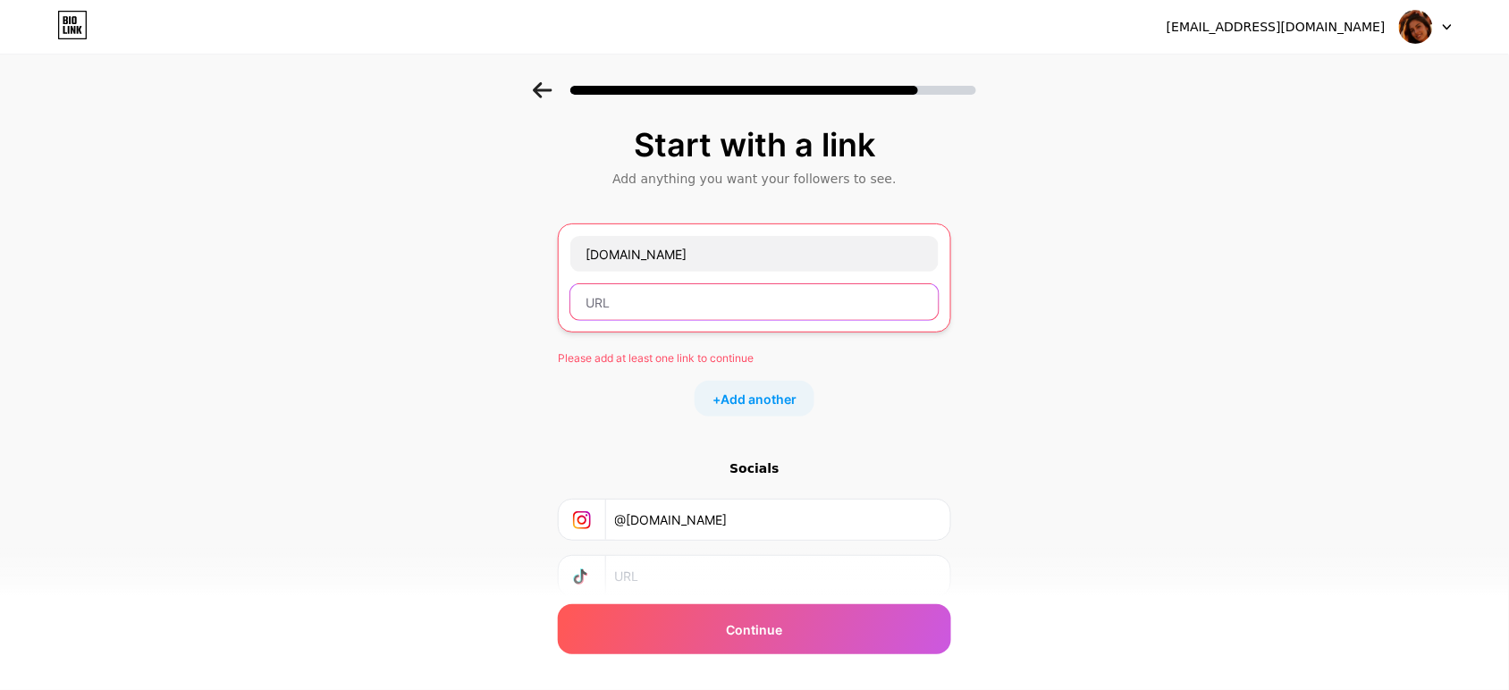
click at [698, 295] on input "text" at bounding box center [754, 302] width 368 height 36
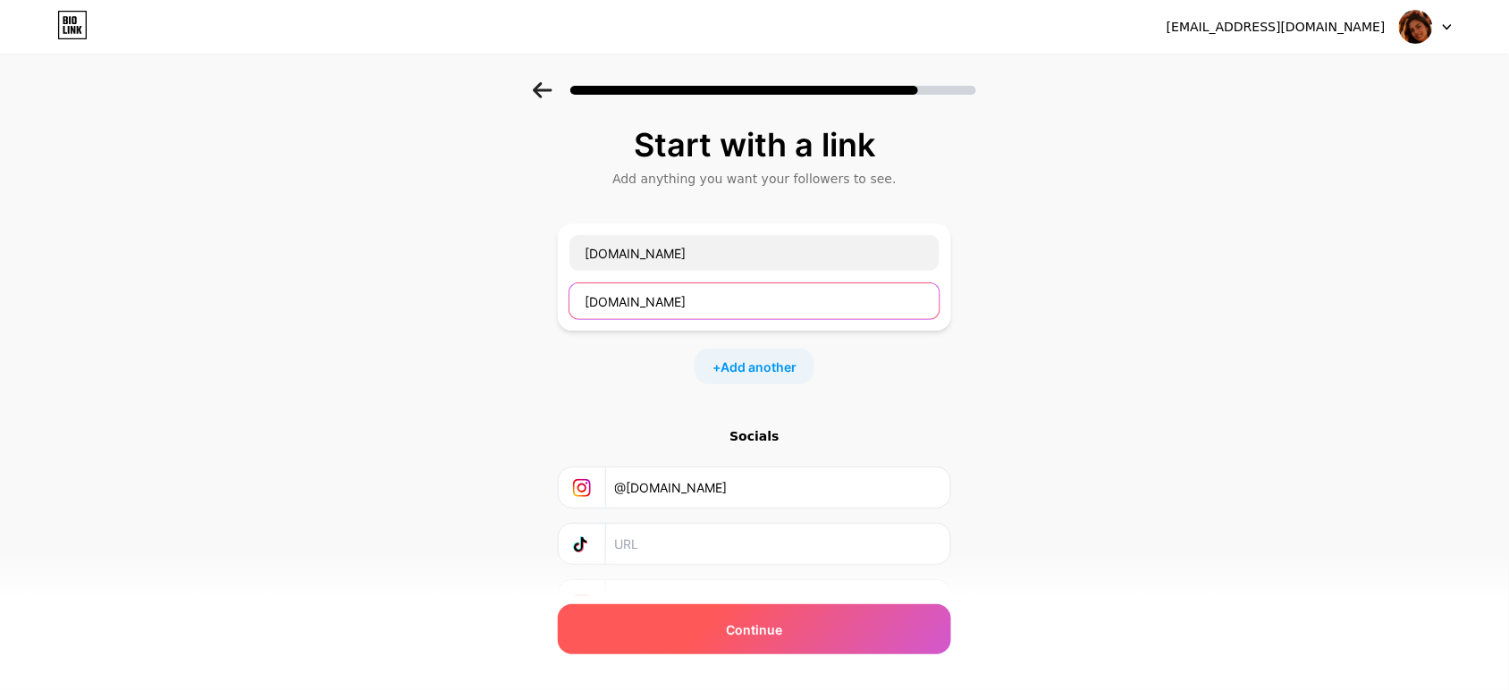
type input "[DOMAIN_NAME]"
click at [762, 632] on span "Continue" at bounding box center [755, 629] width 56 height 19
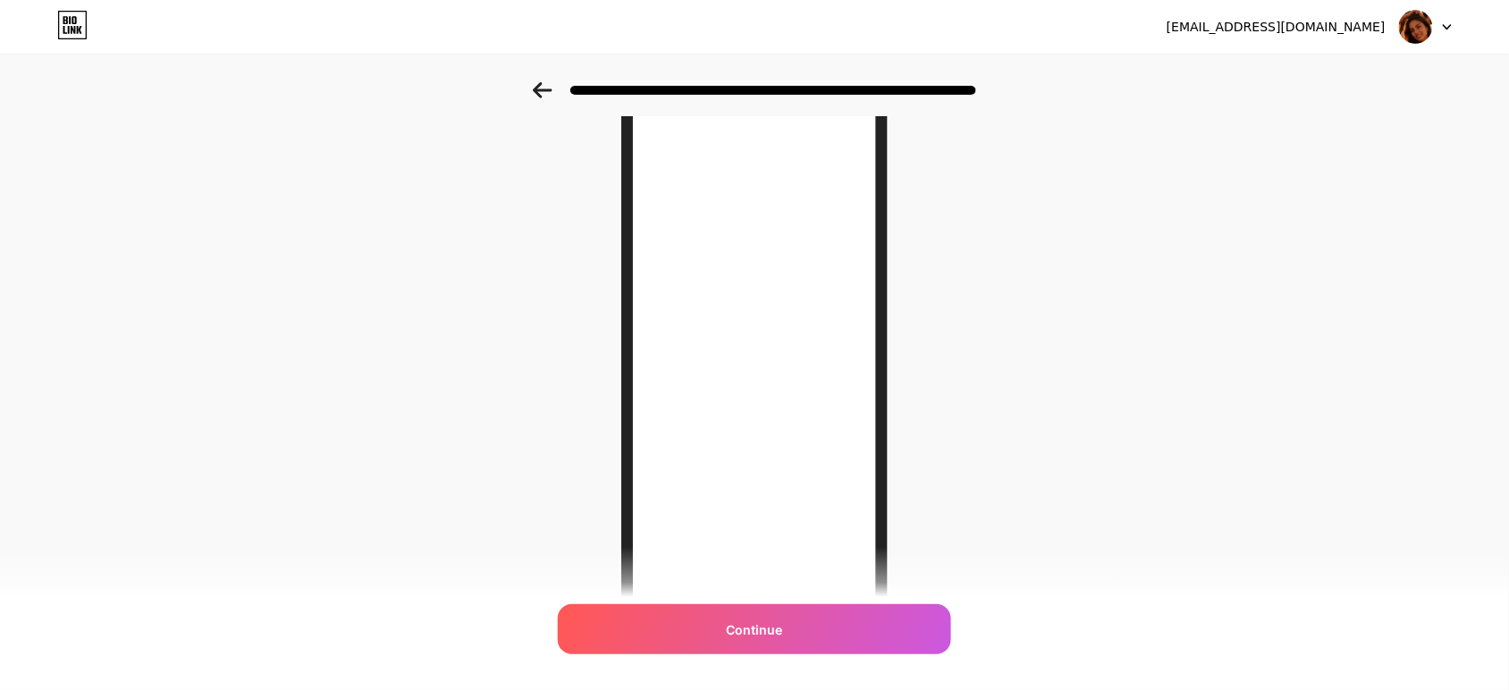
scroll to position [207, 0]
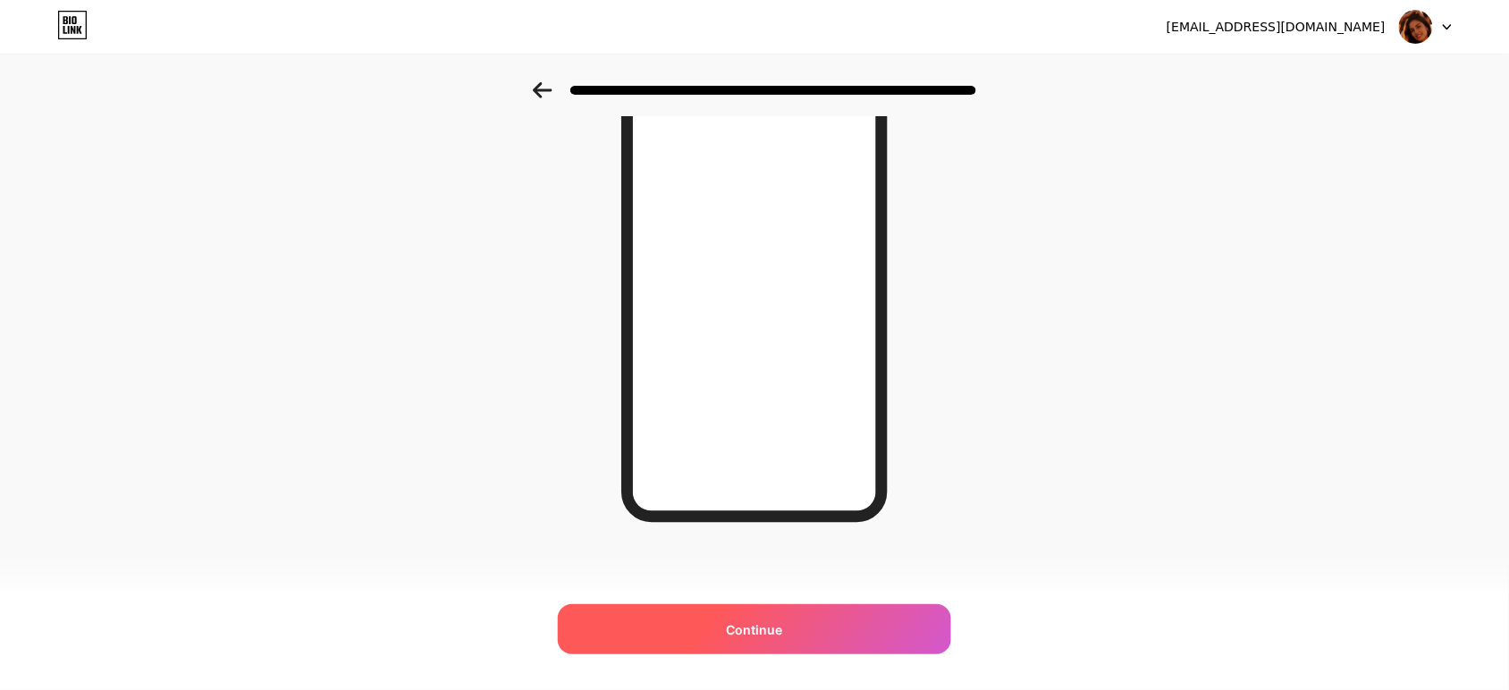
click at [822, 618] on div "Continue" at bounding box center [754, 629] width 393 height 50
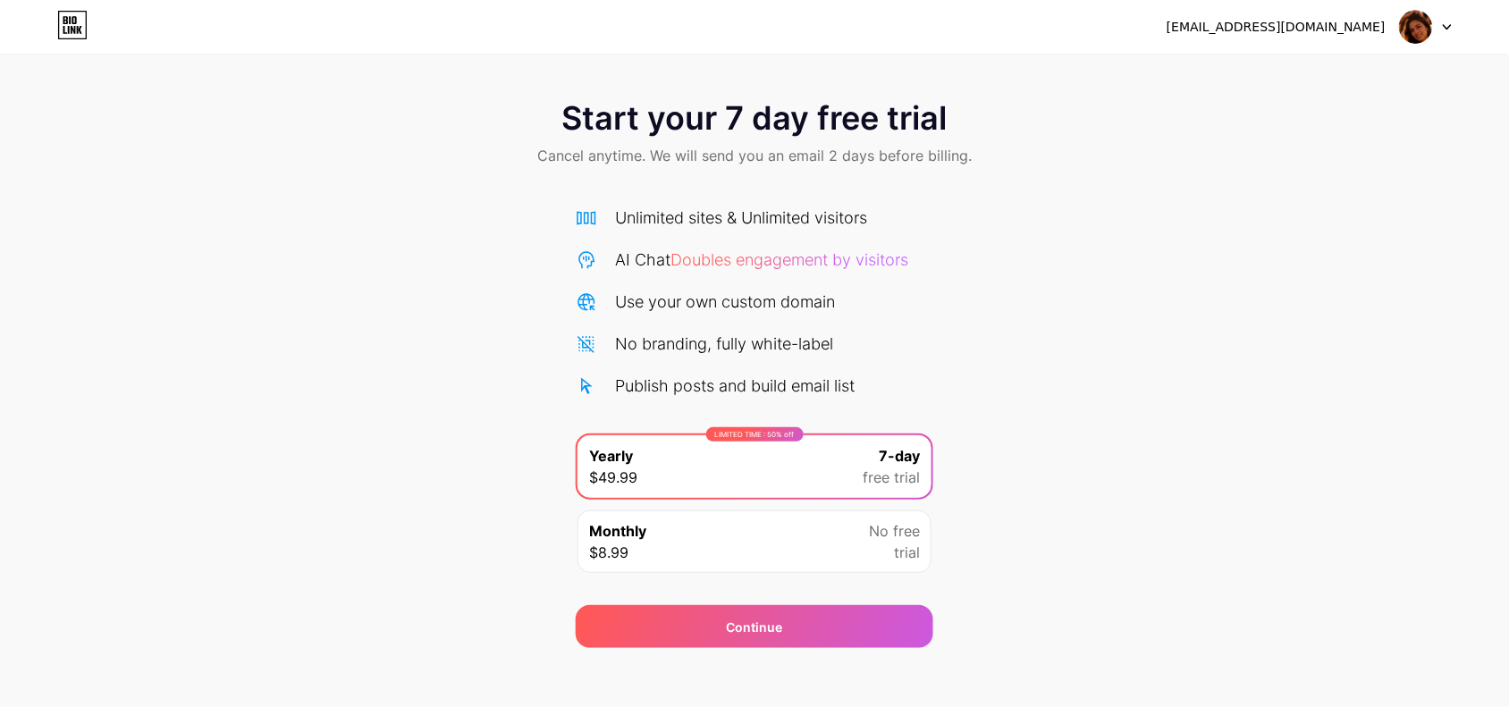
click at [1443, 27] on icon at bounding box center [1447, 27] width 9 height 6
click at [1401, 156] on div "Start your 7 day free trial Cancel anytime. We will send you an email 2 days be…" at bounding box center [754, 134] width 1509 height 105
click at [780, 543] on div "Monthly $8.99 No free trial" at bounding box center [754, 541] width 354 height 63
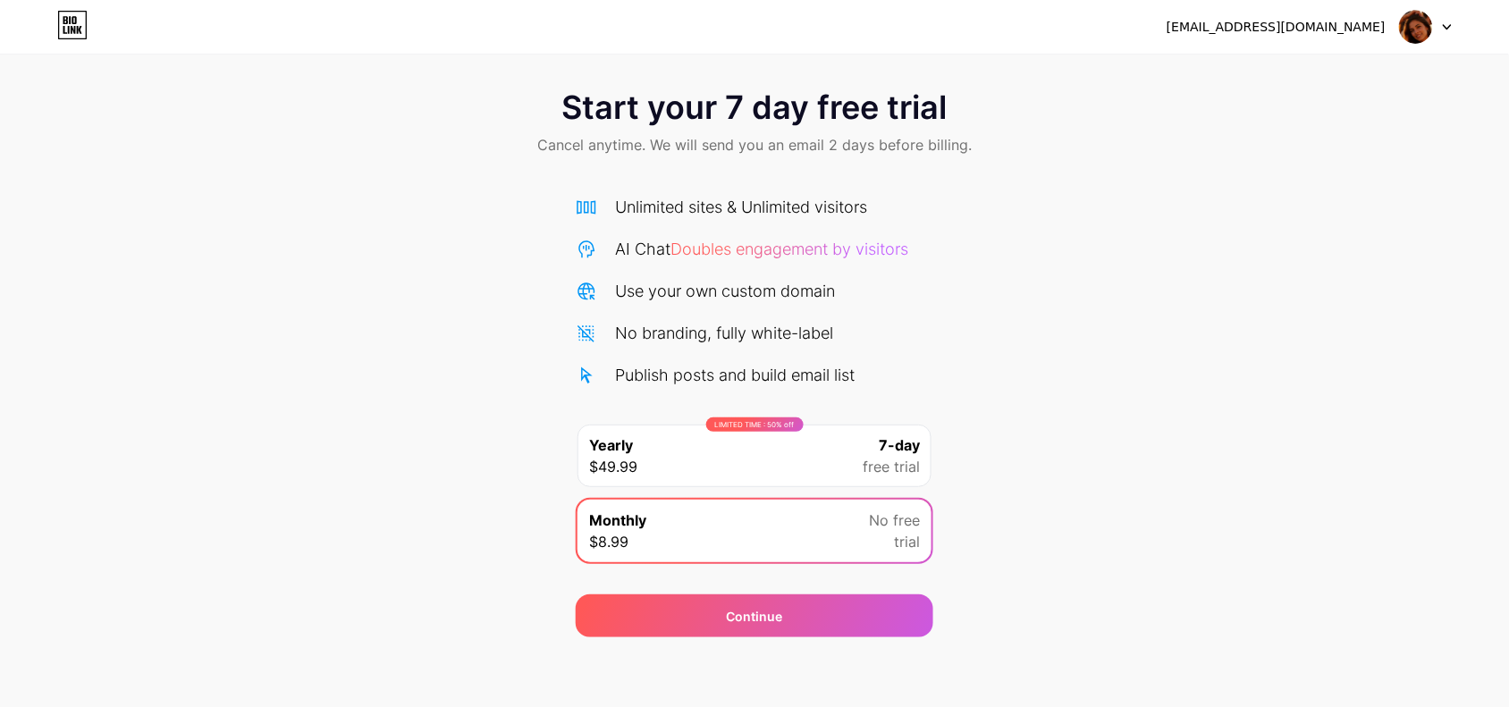
scroll to position [13, 0]
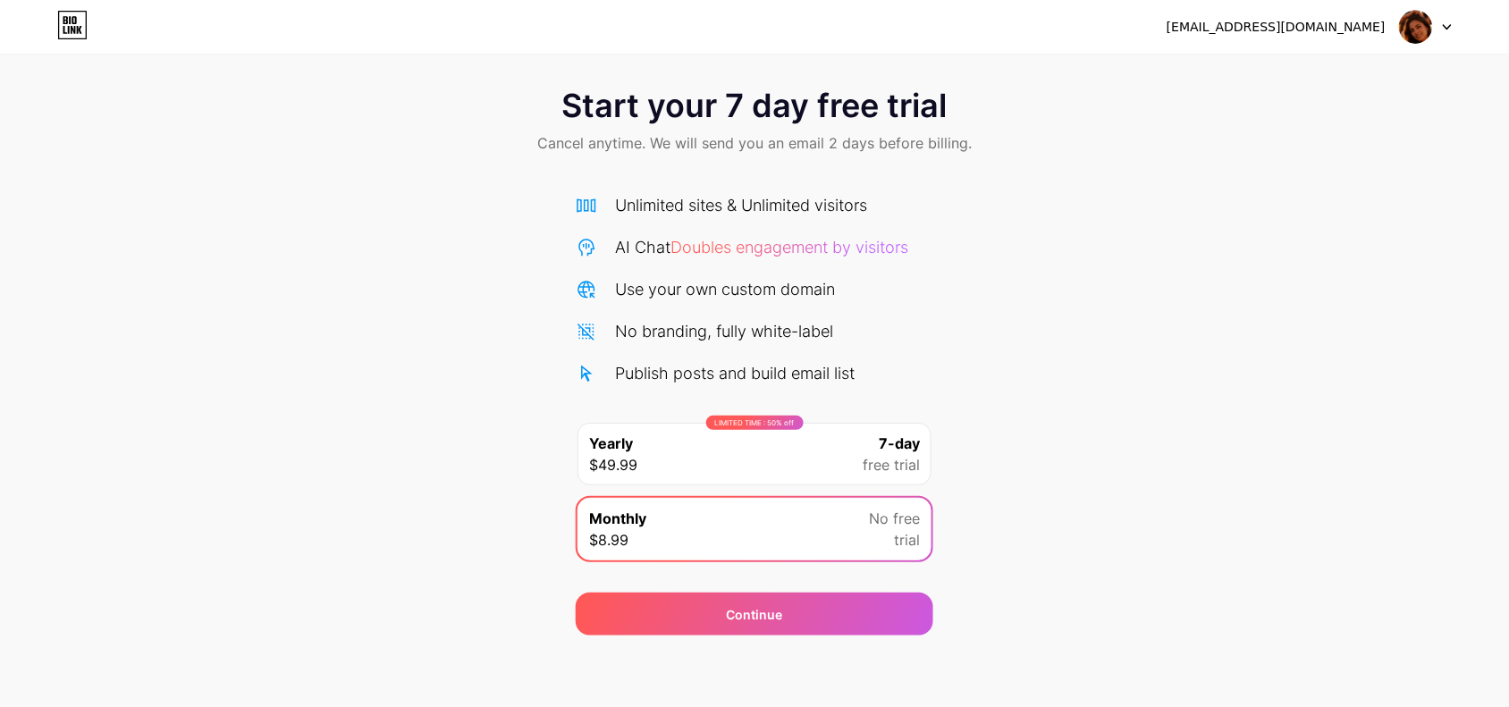
click at [1445, 32] on div at bounding box center [1426, 27] width 52 height 32
click at [1223, 175] on div "Start your 7 day free trial Cancel anytime. We will send you an email 2 days be…" at bounding box center [754, 353] width 1509 height 566
click at [74, 37] on icon at bounding box center [72, 25] width 30 height 29
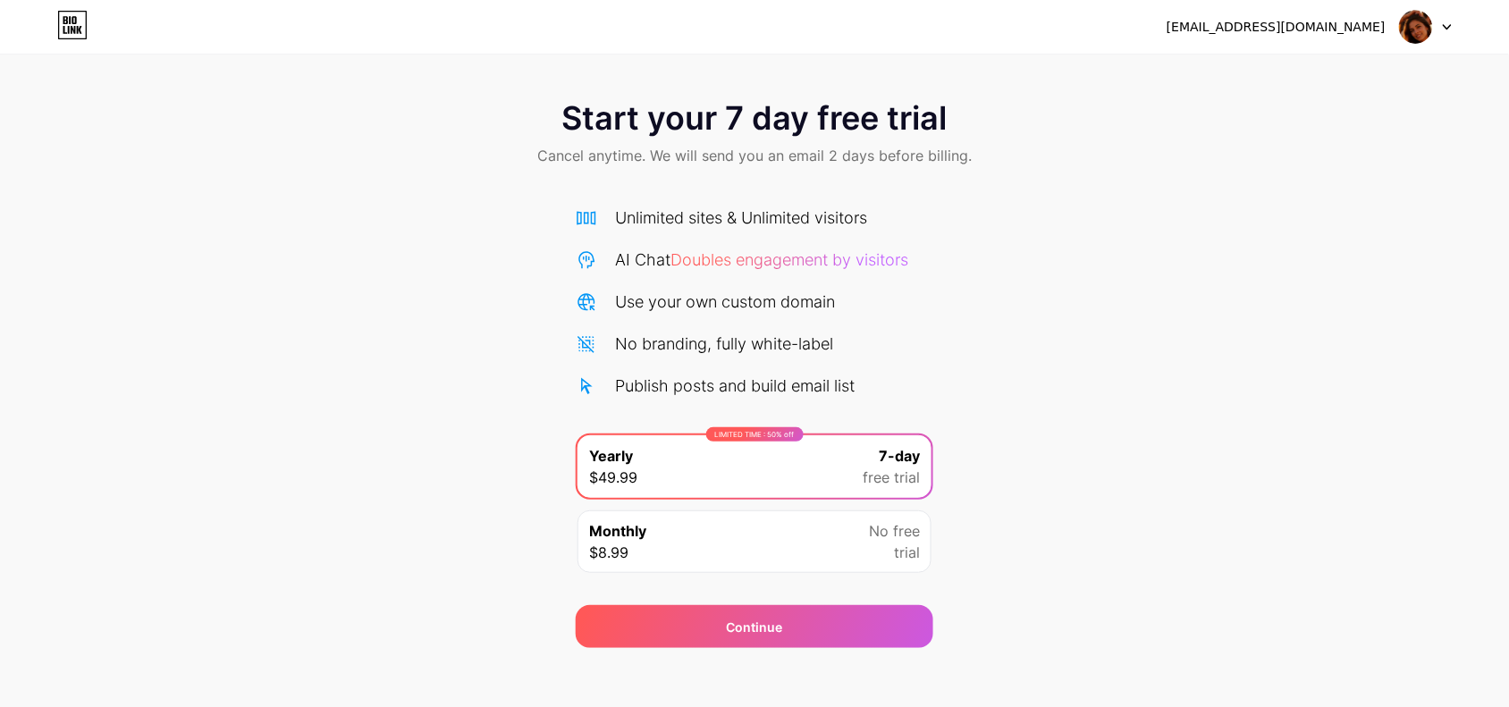
click at [77, 34] on icon at bounding box center [72, 25] width 30 height 29
click at [1417, 25] on img at bounding box center [1416, 27] width 34 height 34
click at [1345, 31] on div "[EMAIL_ADDRESS][DOMAIN_NAME]" at bounding box center [1275, 27] width 219 height 19
click at [1455, 22] on div "[EMAIL_ADDRESS][DOMAIN_NAME] Logout" at bounding box center [754, 27] width 1509 height 32
click at [1450, 22] on div at bounding box center [1426, 27] width 52 height 32
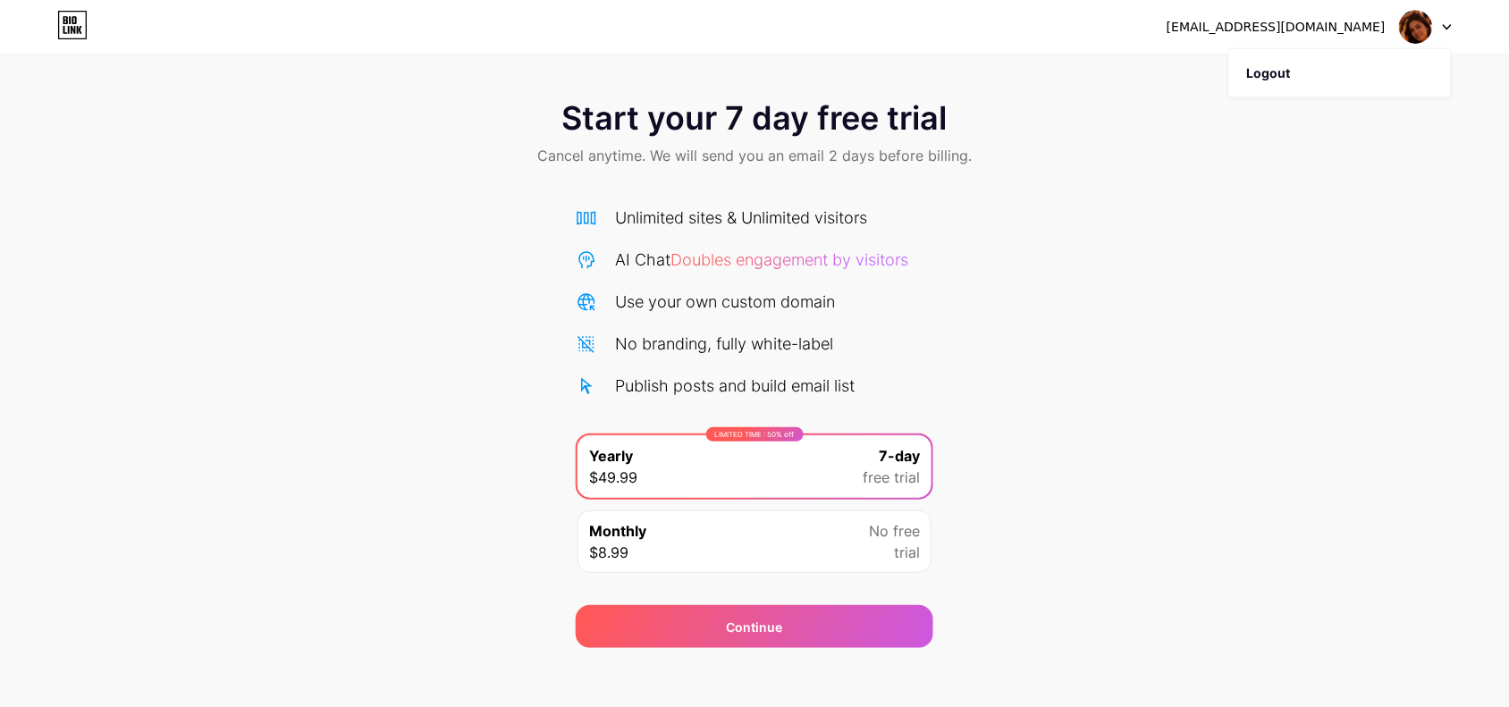
click at [1418, 140] on div "Start your 7 day free trial Cancel anytime. We will send you an email 2 days be…" at bounding box center [754, 134] width 1509 height 105
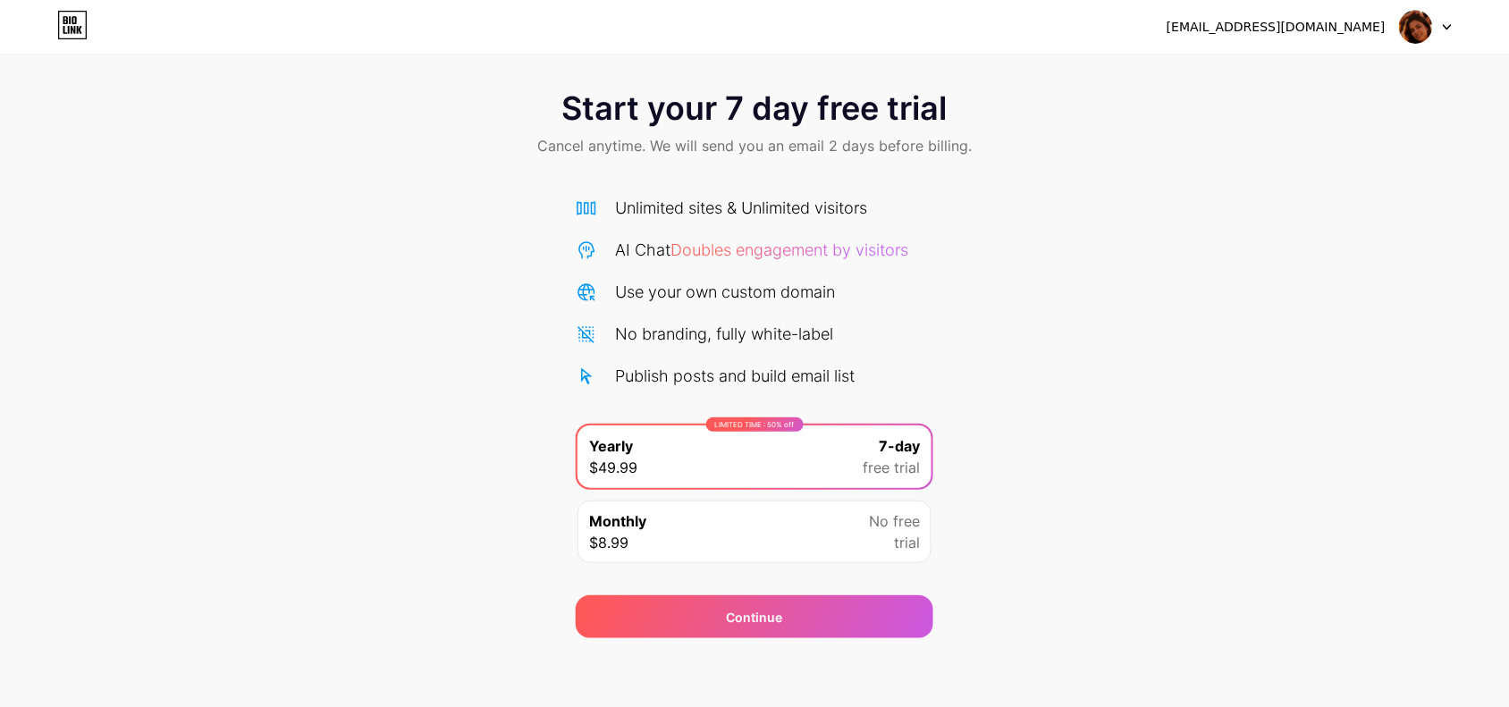
scroll to position [13, 0]
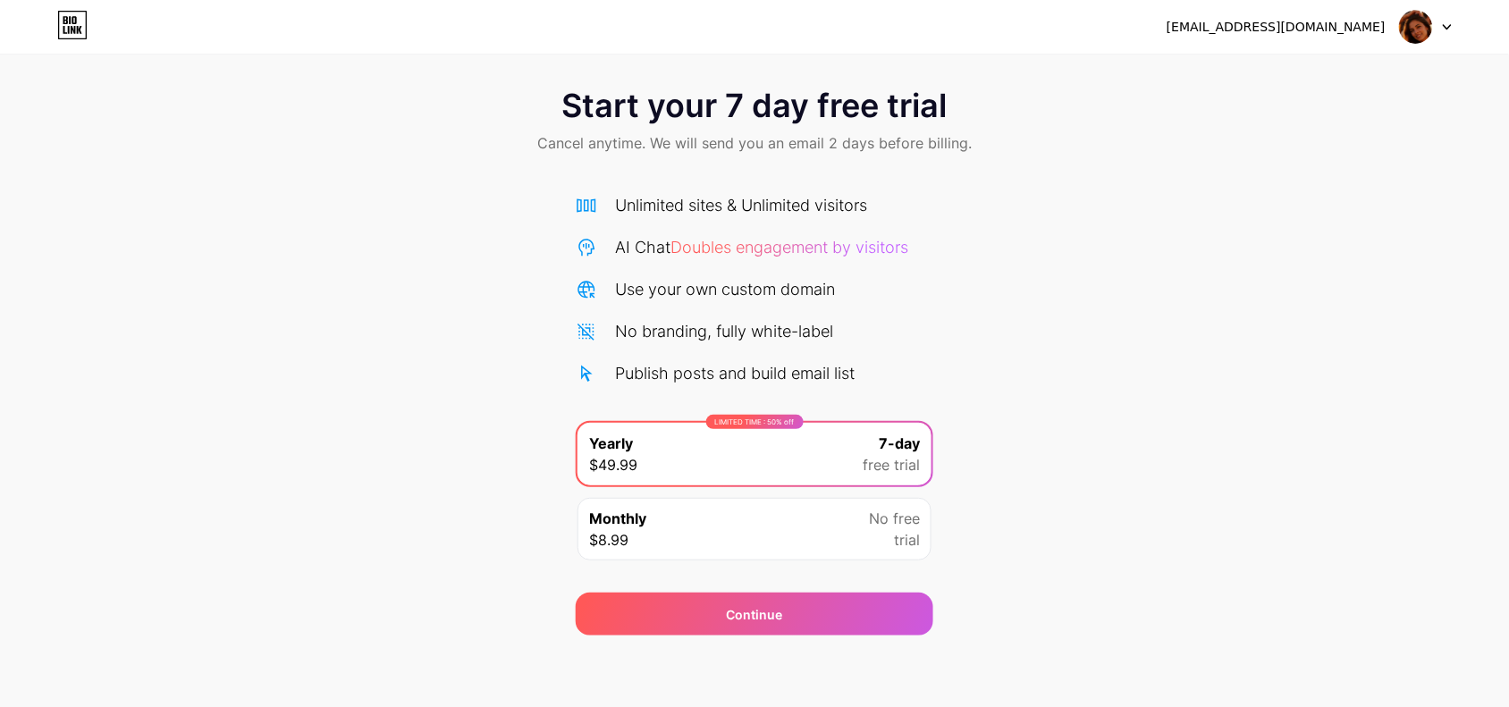
click at [1443, 28] on icon at bounding box center [1447, 27] width 9 height 6
click at [1321, 77] on li "Logout" at bounding box center [1340, 73] width 222 height 48
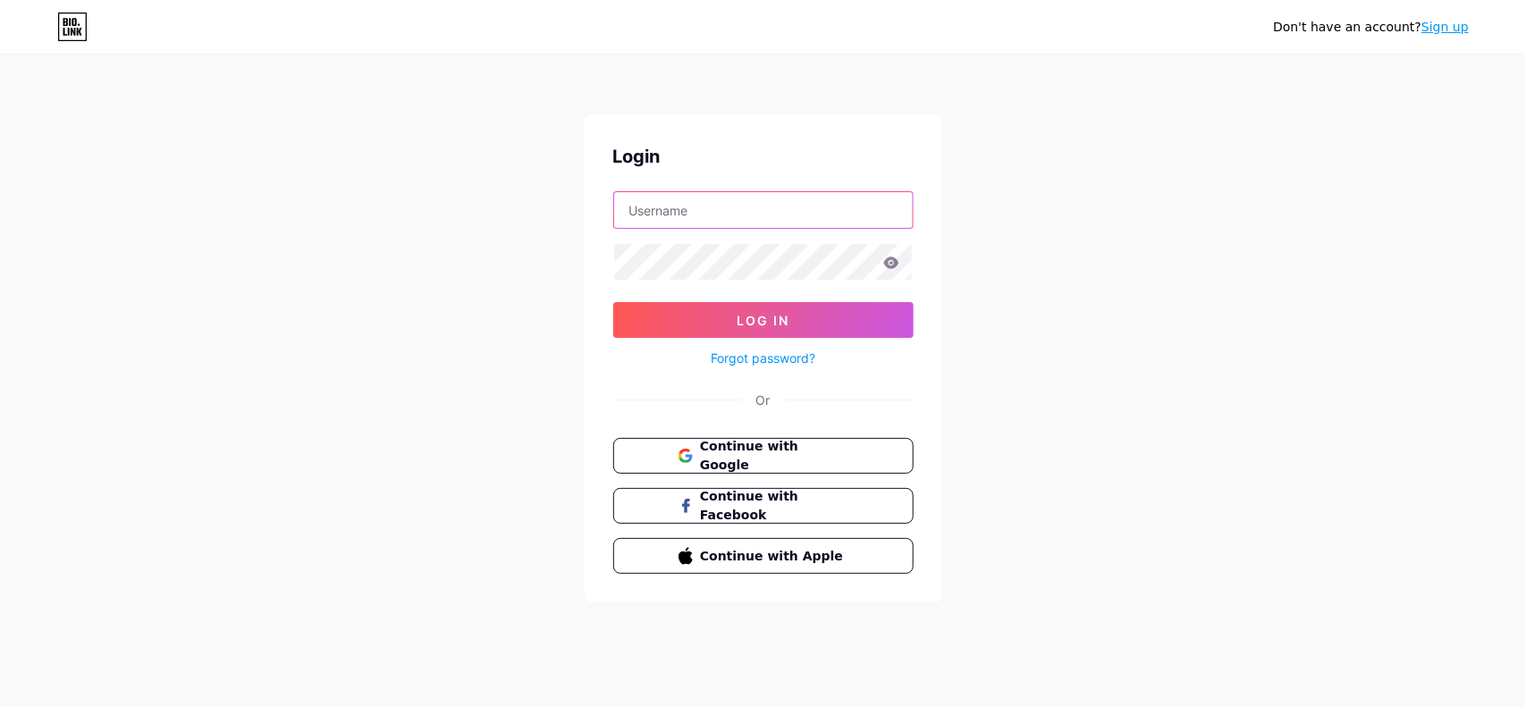
type input "[EMAIL_ADDRESS][DOMAIN_NAME]"
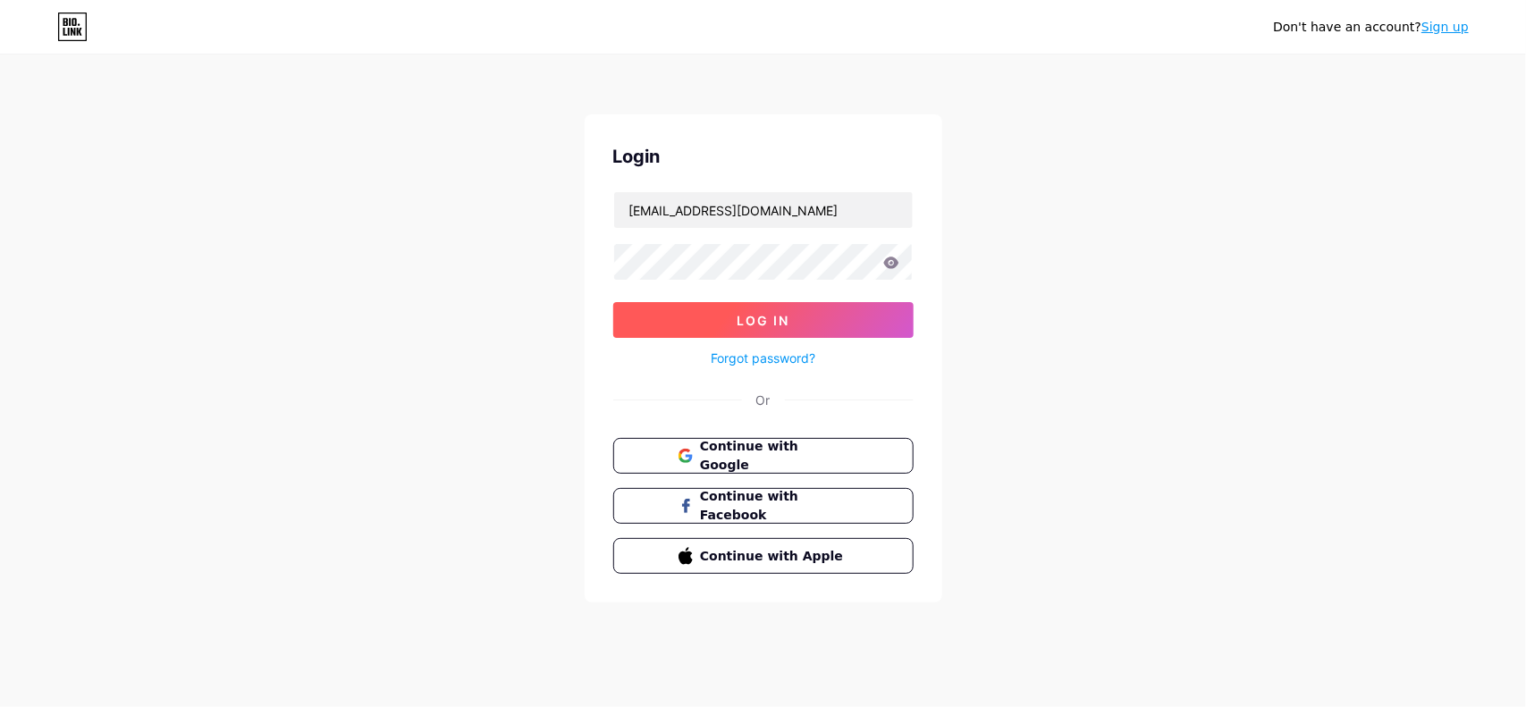
click at [822, 316] on button "Log In" at bounding box center [763, 320] width 300 height 36
